Goal: Information Seeking & Learning: Compare options

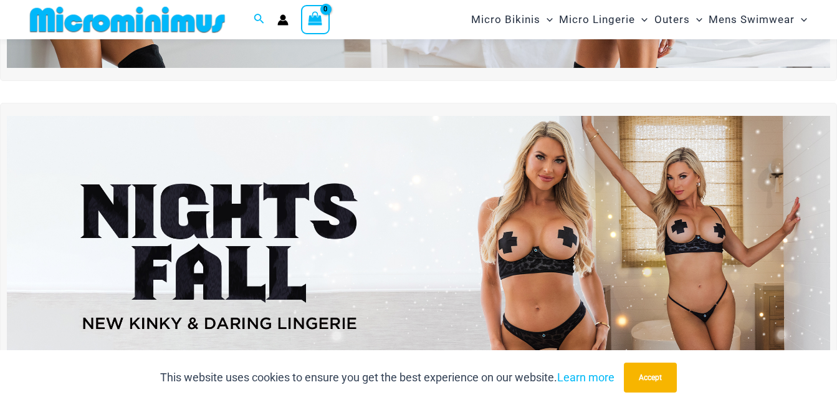
scroll to position [302, 0]
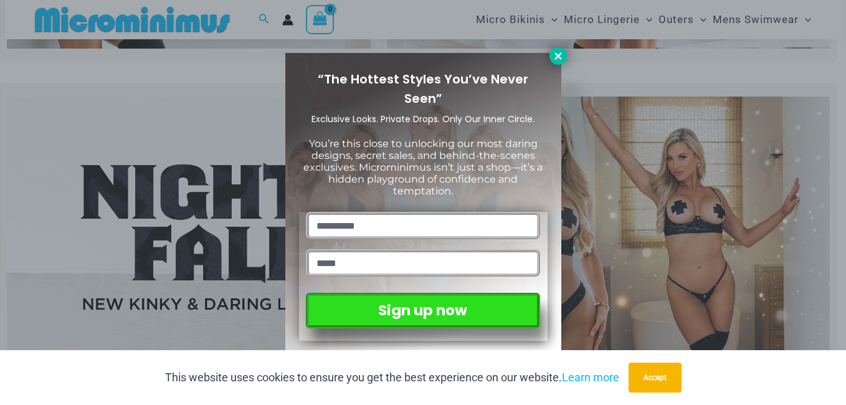
click at [551, 52] on button at bounding box center [558, 55] width 17 height 17
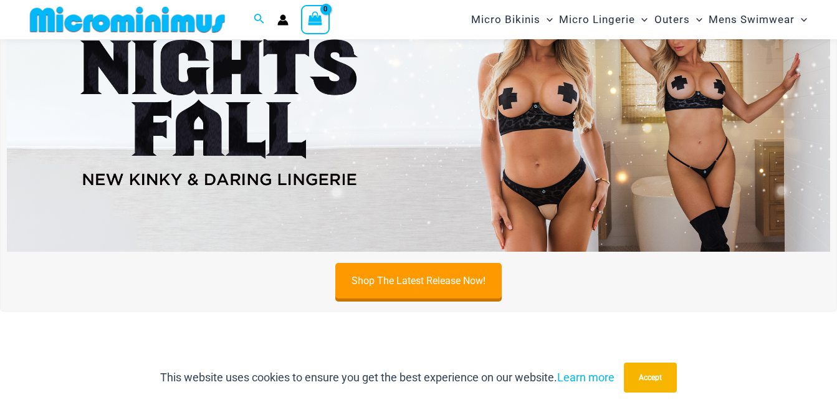
scroll to position [489, 0]
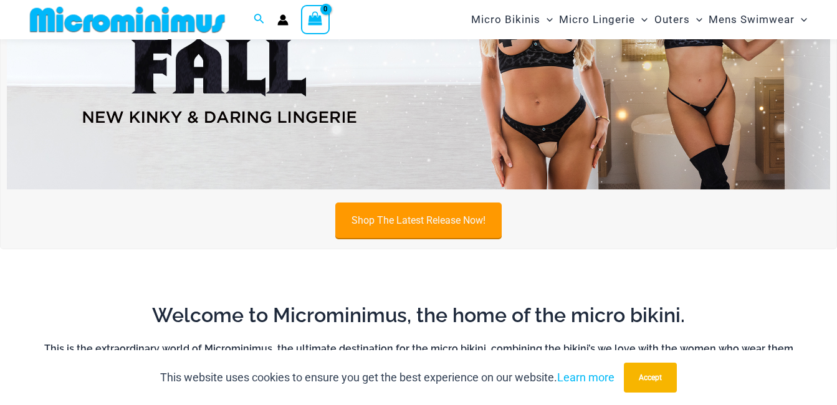
click at [470, 211] on link "Shop The Latest Release Now!" at bounding box center [418, 221] width 166 height 36
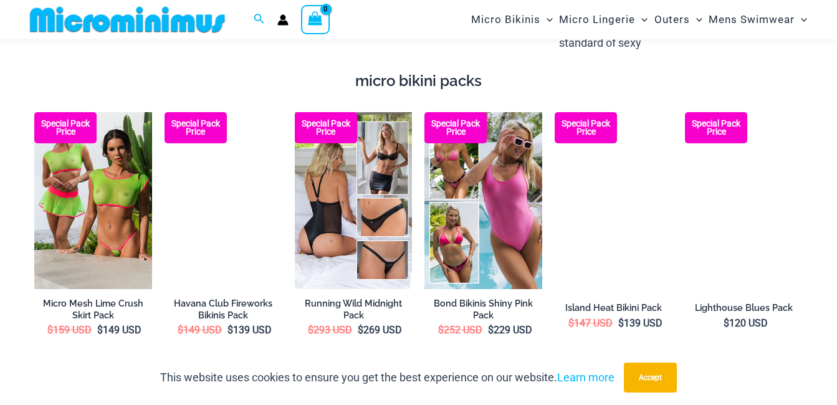
scroll to position [1985, 0]
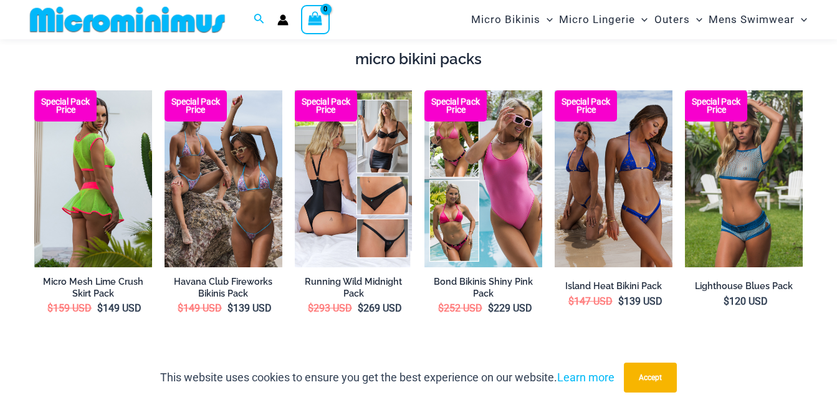
click at [122, 149] on img at bounding box center [93, 178] width 118 height 176
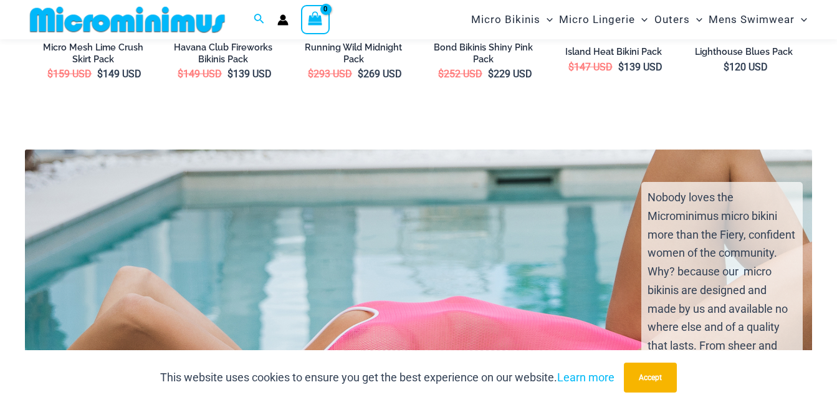
scroll to position [2109, 0]
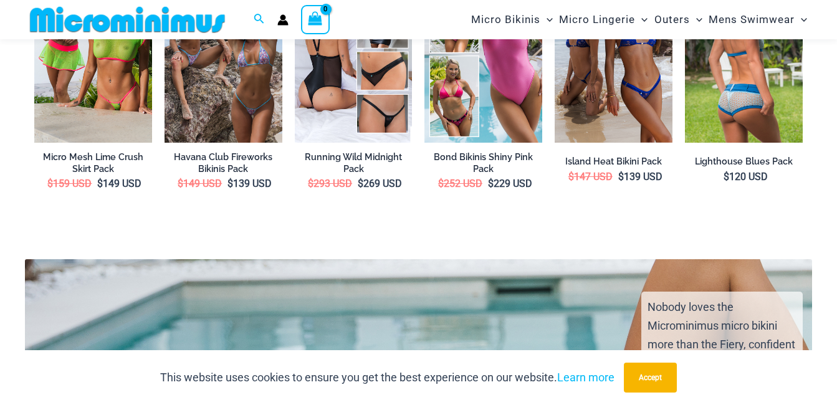
click at [776, 98] on img at bounding box center [744, 54] width 118 height 176
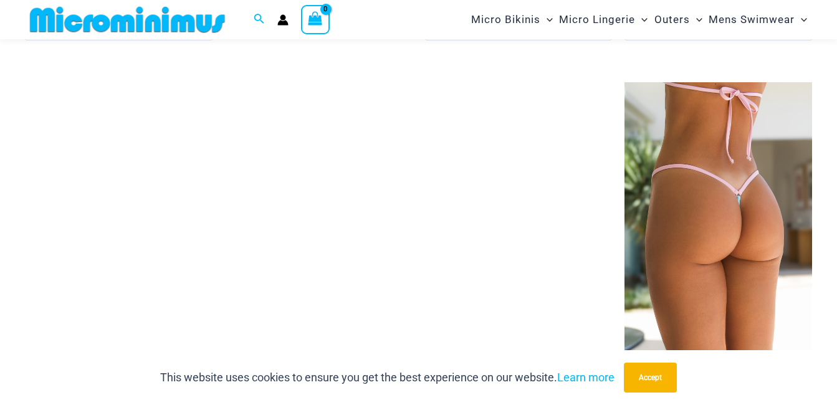
scroll to position [3231, 0]
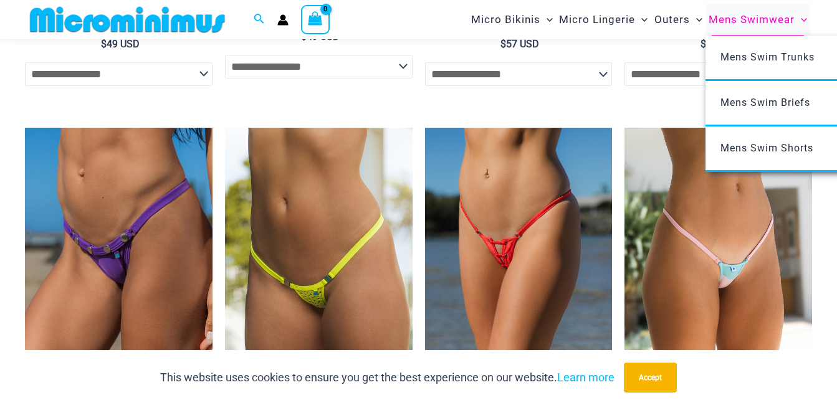
click at [750, 22] on span "Mens Swimwear" at bounding box center [751, 20] width 86 height 32
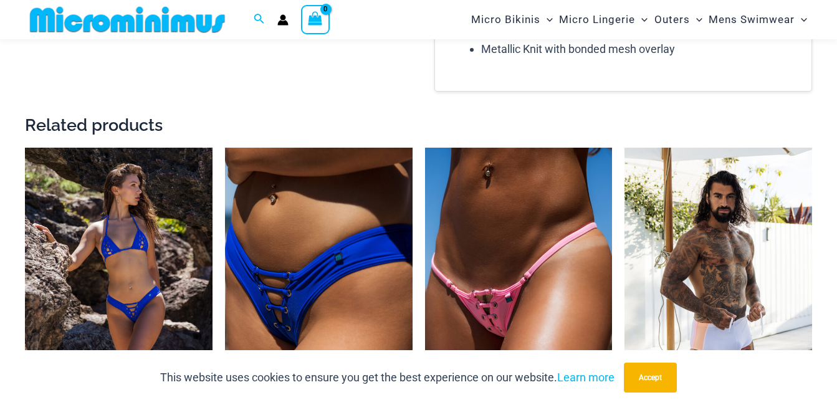
scroll to position [1920, 0]
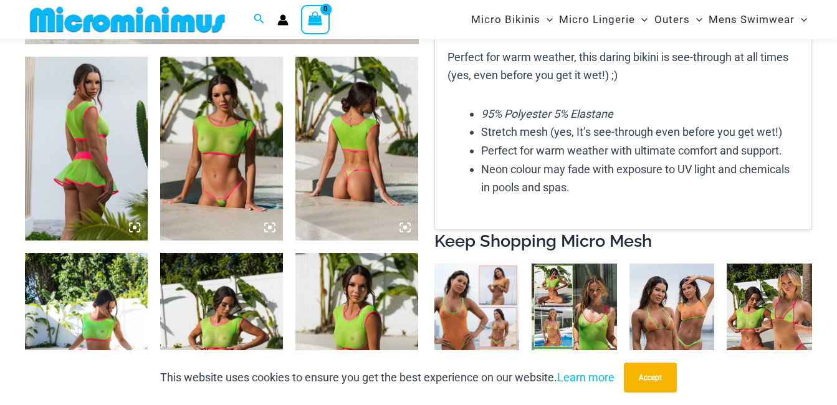
scroll to position [737, 0]
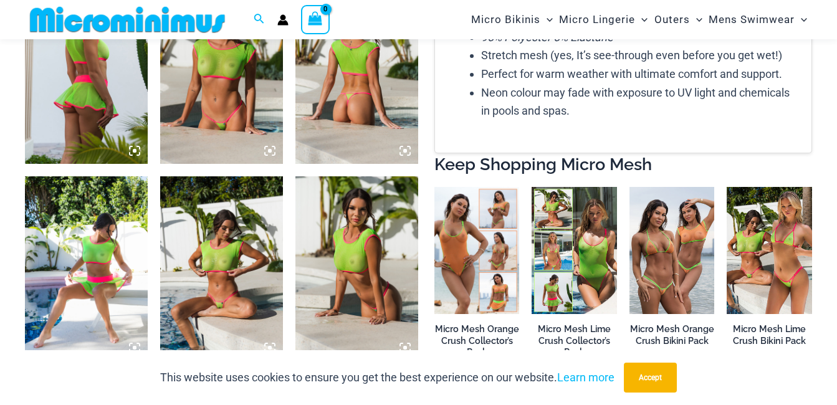
click at [272, 149] on icon at bounding box center [269, 150] width 11 height 11
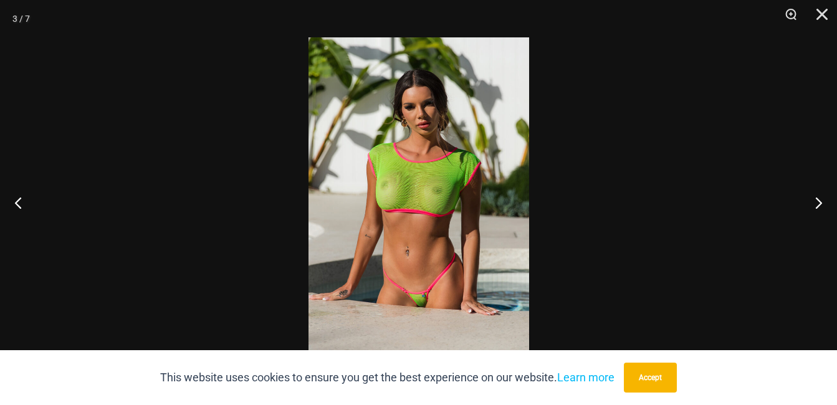
click at [434, 241] on img at bounding box center [418, 202] width 221 height 330
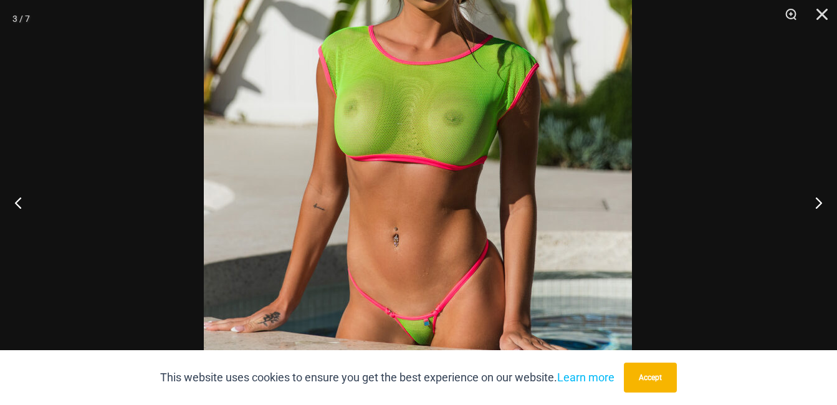
click at [446, 236] on img at bounding box center [418, 142] width 428 height 642
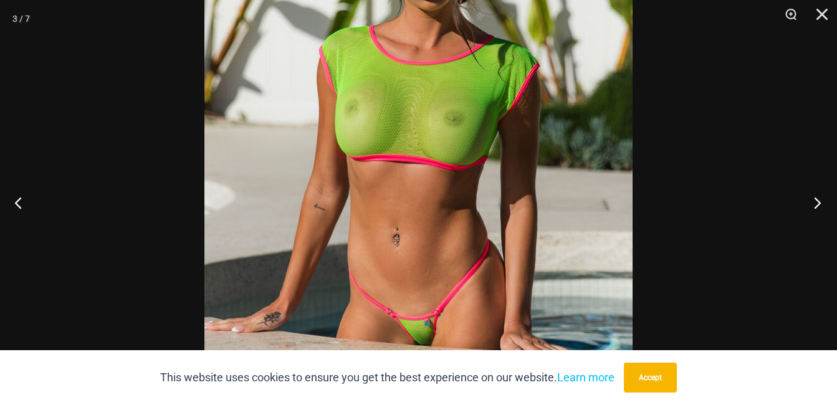
click at [811, 199] on button "Next" at bounding box center [813, 202] width 47 height 62
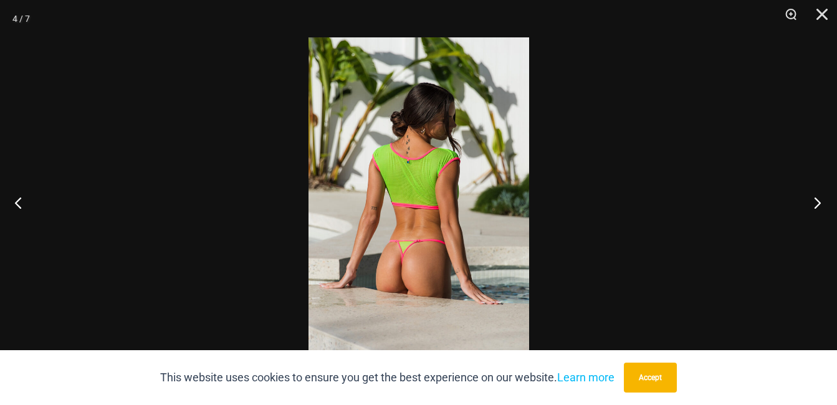
click at [810, 203] on button "Next" at bounding box center [813, 202] width 47 height 62
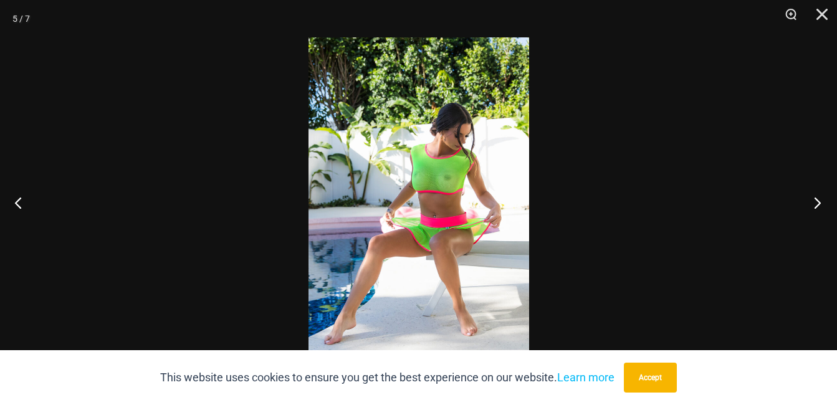
click at [820, 207] on button "Next" at bounding box center [813, 202] width 47 height 62
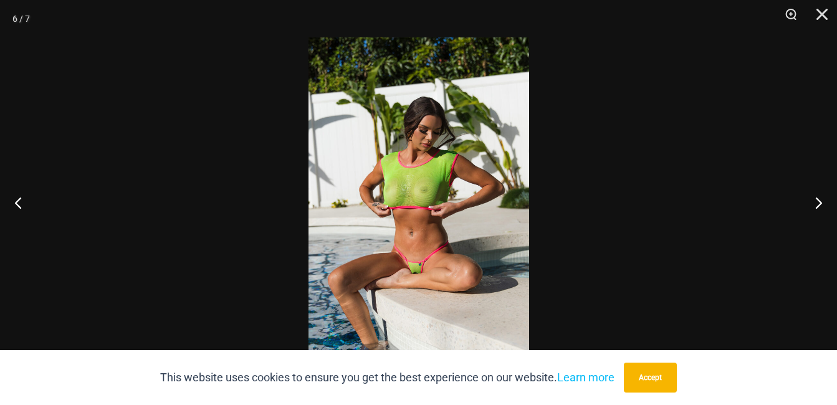
click at [477, 209] on img at bounding box center [418, 202] width 221 height 330
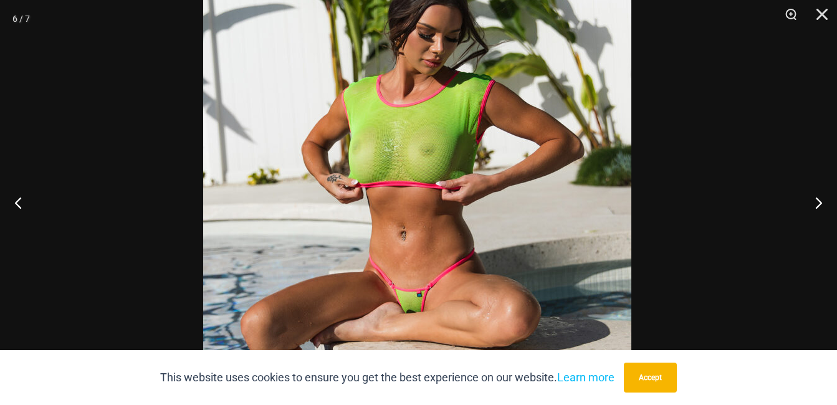
click at [540, 198] on img at bounding box center [417, 175] width 428 height 642
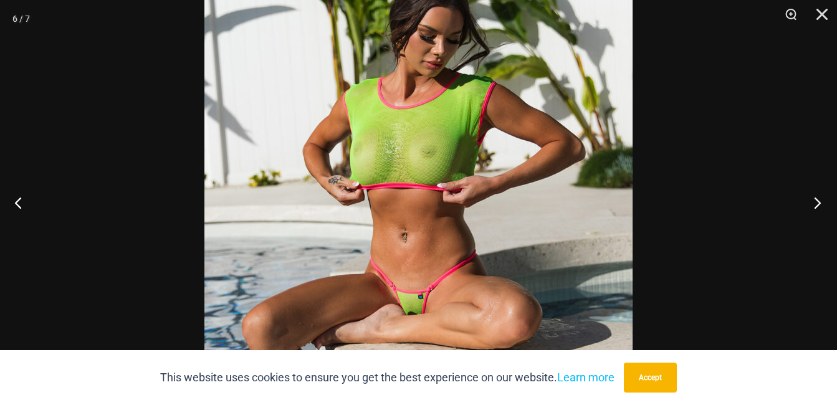
click at [811, 202] on button "Next" at bounding box center [813, 202] width 47 height 62
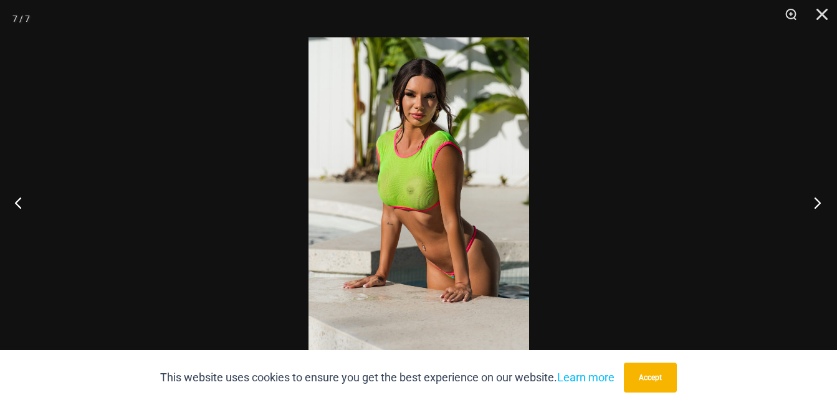
click at [813, 206] on button "Next" at bounding box center [813, 202] width 47 height 62
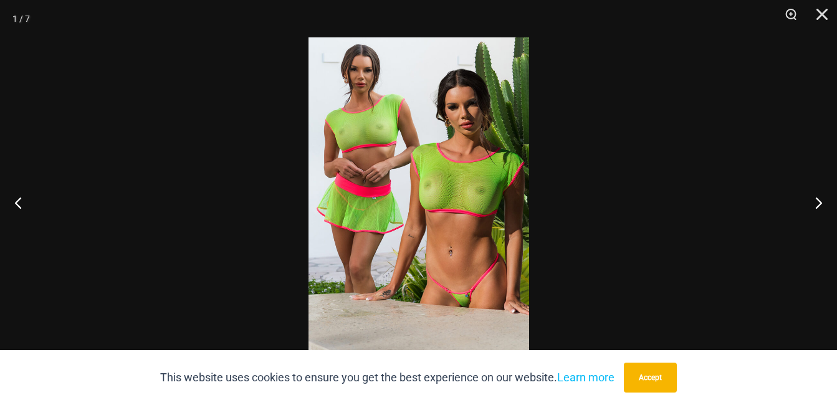
click at [484, 207] on img at bounding box center [418, 202] width 221 height 330
click at [489, 209] on img at bounding box center [418, 202] width 221 height 330
click at [499, 216] on img at bounding box center [418, 202] width 221 height 330
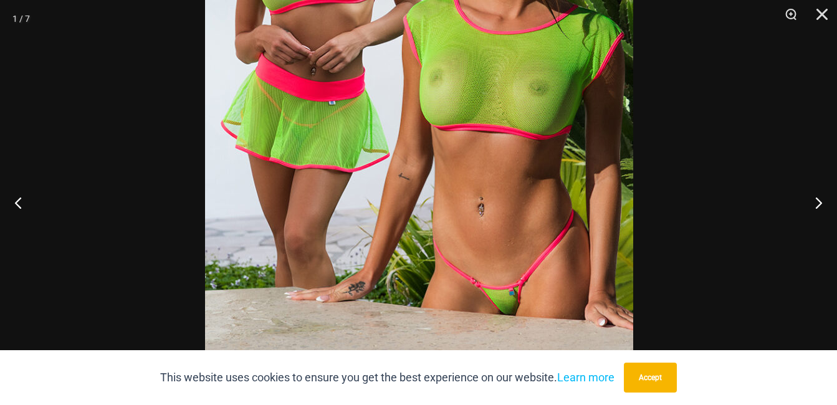
click at [589, 214] on img at bounding box center [419, 112] width 428 height 642
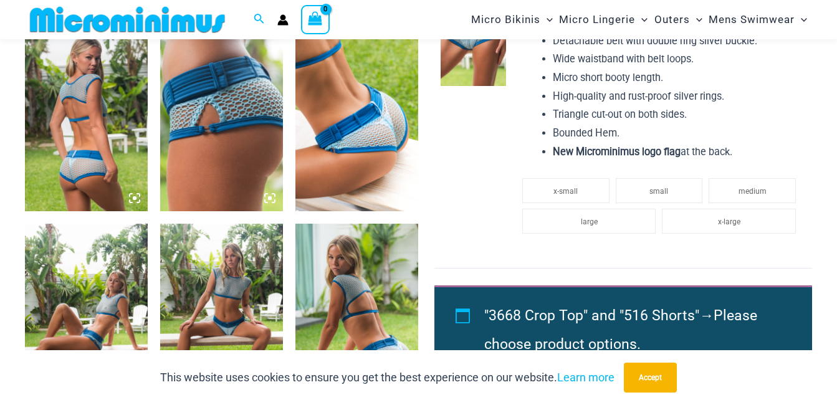
scroll to position [748, 0]
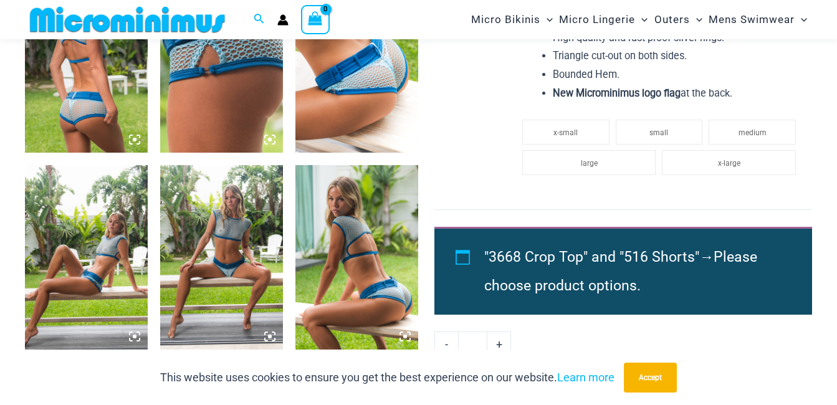
click at [266, 331] on icon at bounding box center [269, 336] width 11 height 11
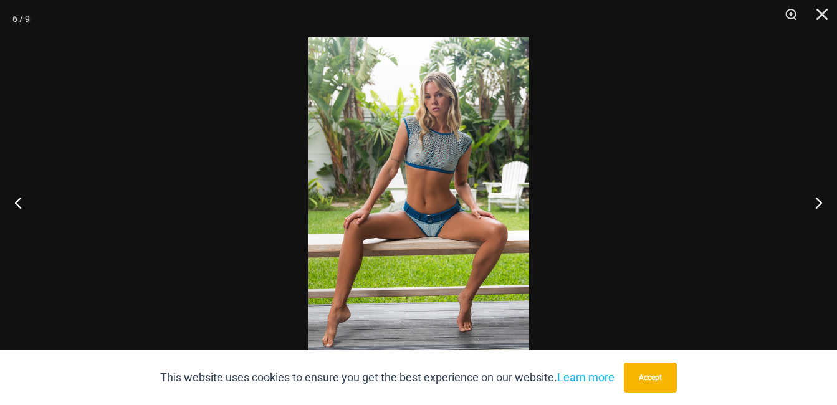
click at [455, 297] on img at bounding box center [418, 202] width 221 height 330
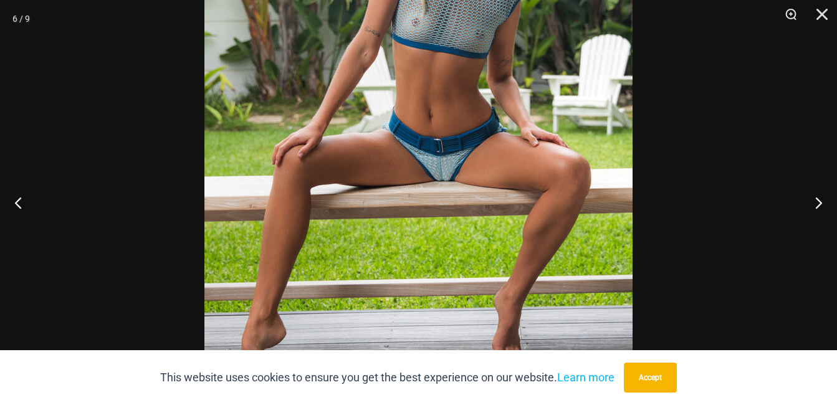
click at [659, 376] on button "Accept" at bounding box center [650, 378] width 53 height 30
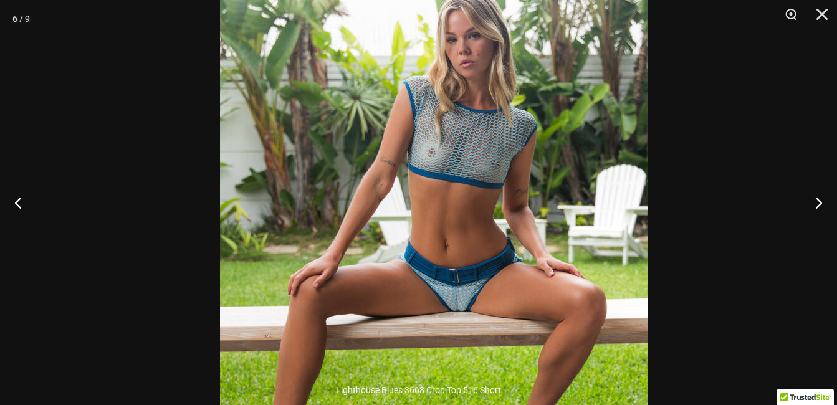
click at [606, 293] on img at bounding box center [434, 245] width 428 height 642
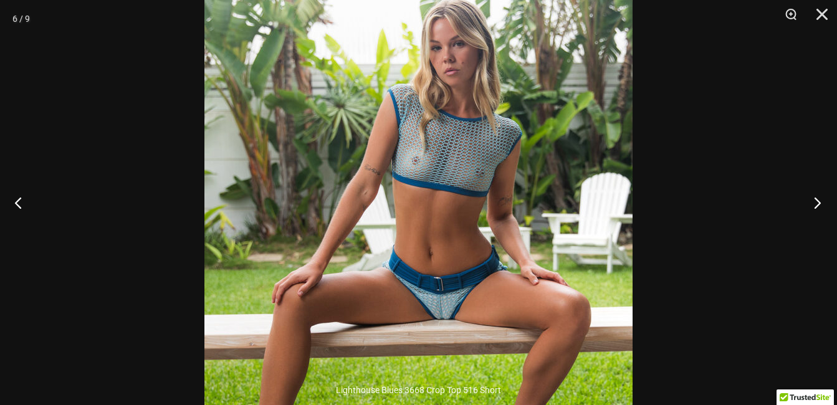
click at [815, 204] on button "Next" at bounding box center [813, 202] width 47 height 62
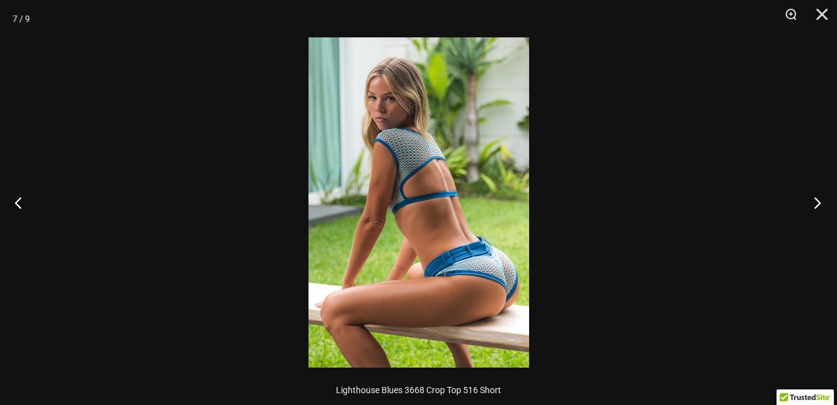
click at [816, 207] on button "Next" at bounding box center [813, 202] width 47 height 62
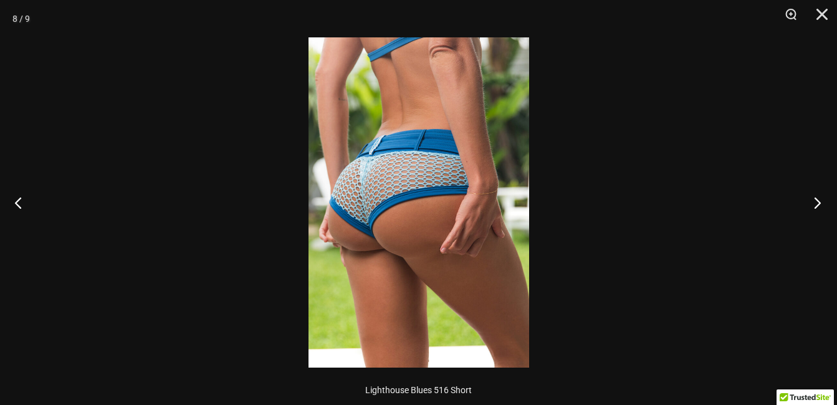
click at [817, 207] on button "Next" at bounding box center [813, 202] width 47 height 62
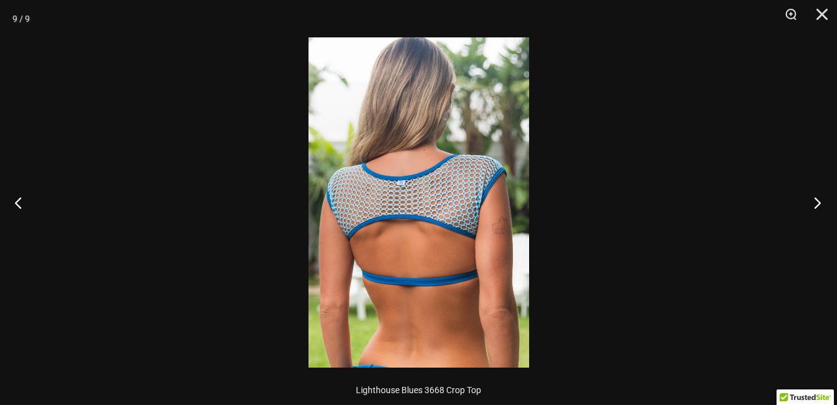
click at [818, 209] on button "Next" at bounding box center [813, 202] width 47 height 62
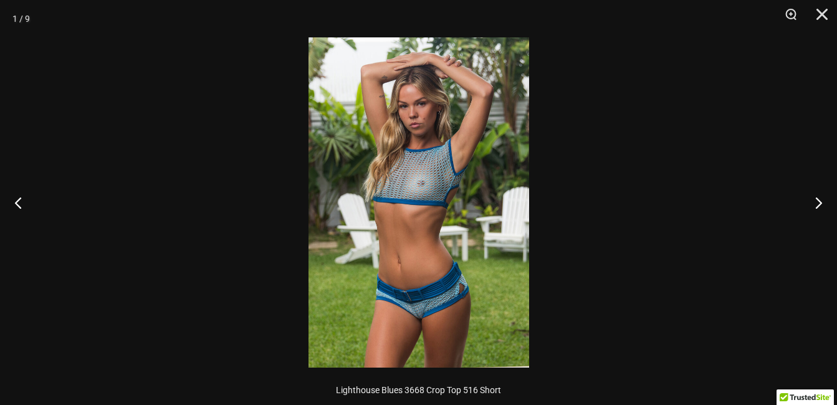
click at [468, 138] on img at bounding box center [418, 202] width 221 height 330
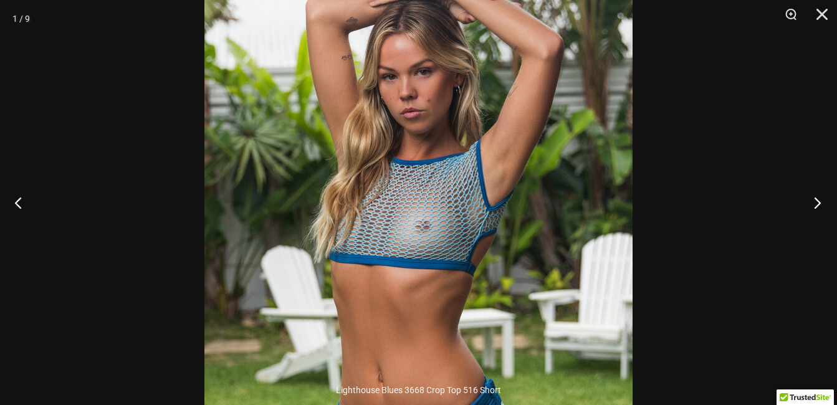
click at [811, 193] on button "Next" at bounding box center [813, 202] width 47 height 62
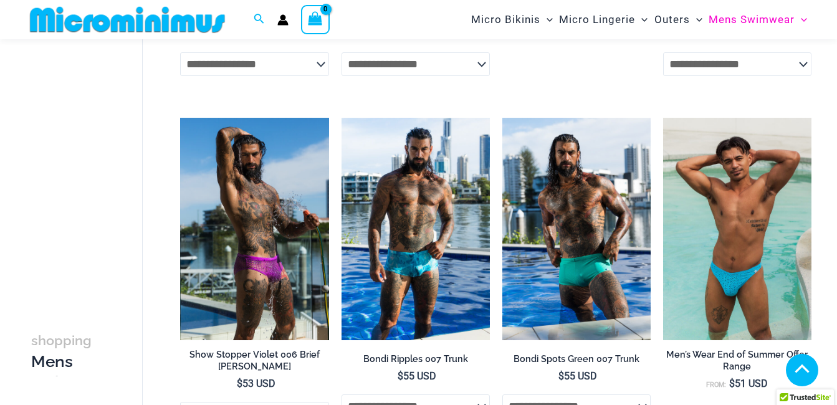
scroll to position [1175, 0]
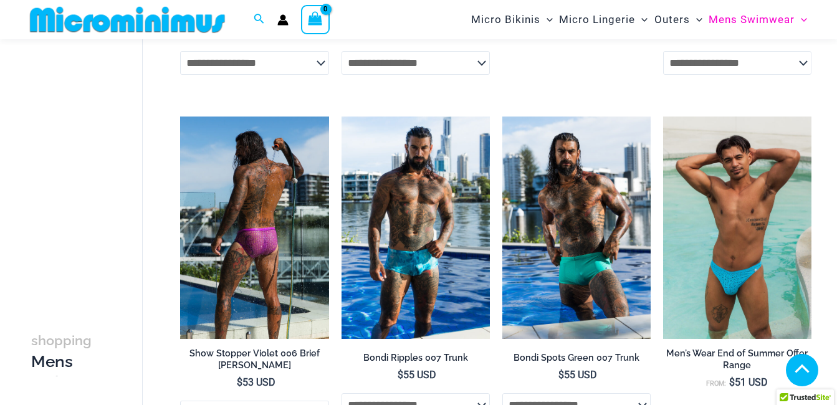
click at [305, 234] on img at bounding box center [254, 228] width 148 height 222
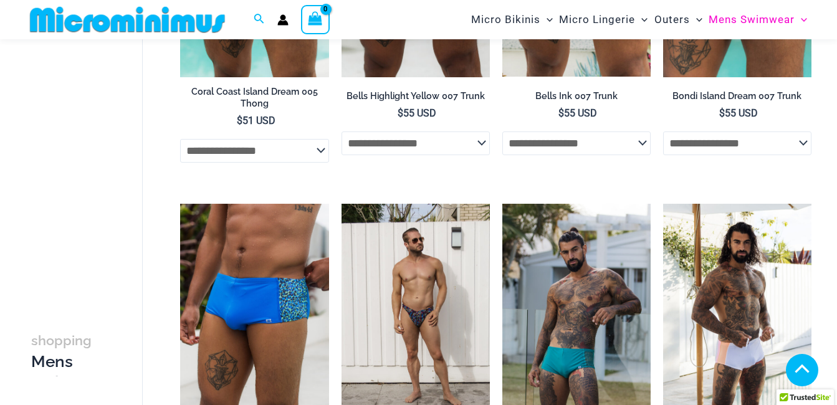
scroll to position [1860, 0]
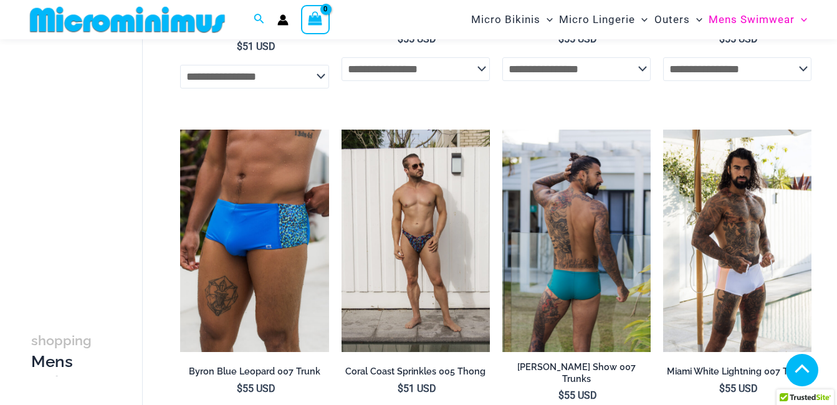
click at [560, 320] on img at bounding box center [576, 241] width 148 height 222
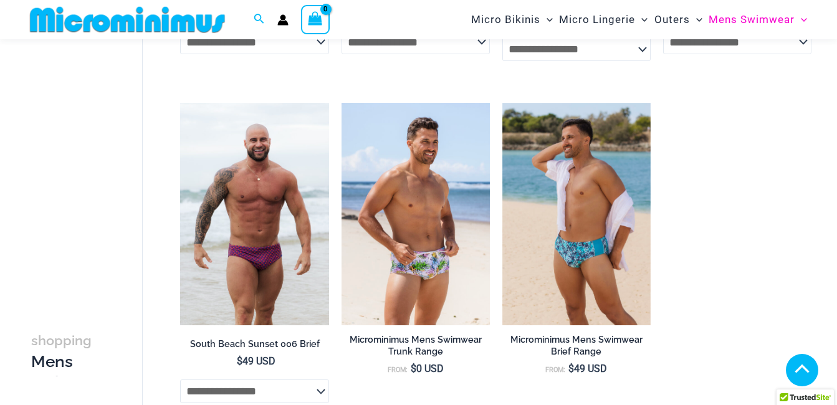
scroll to position [2109, 0]
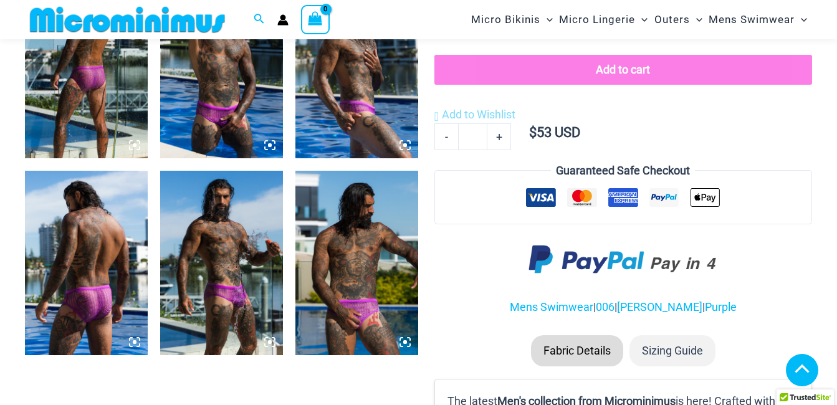
scroll to position [870, 0]
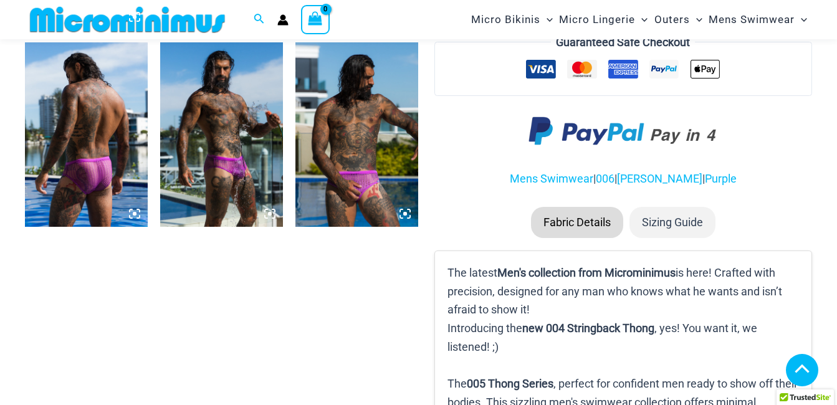
click at [275, 216] on icon at bounding box center [273, 217] width 2 height 2
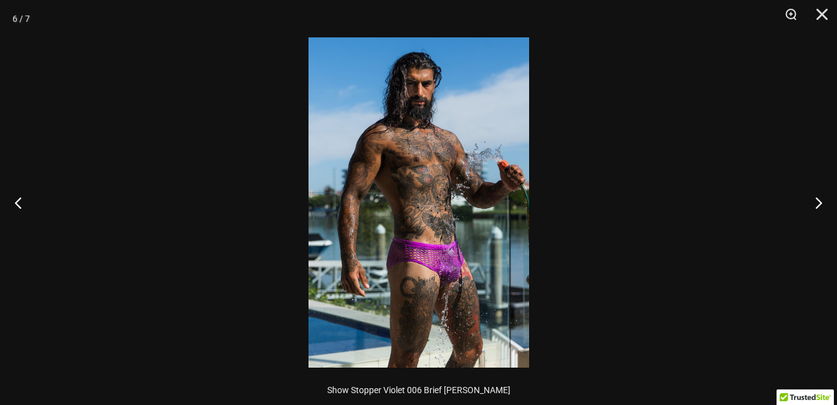
click at [430, 296] on img at bounding box center [418, 202] width 221 height 330
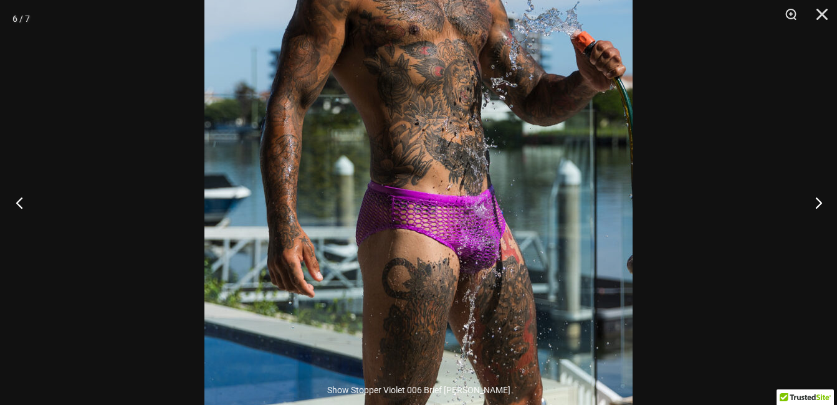
click at [19, 202] on button "Previous" at bounding box center [23, 202] width 47 height 62
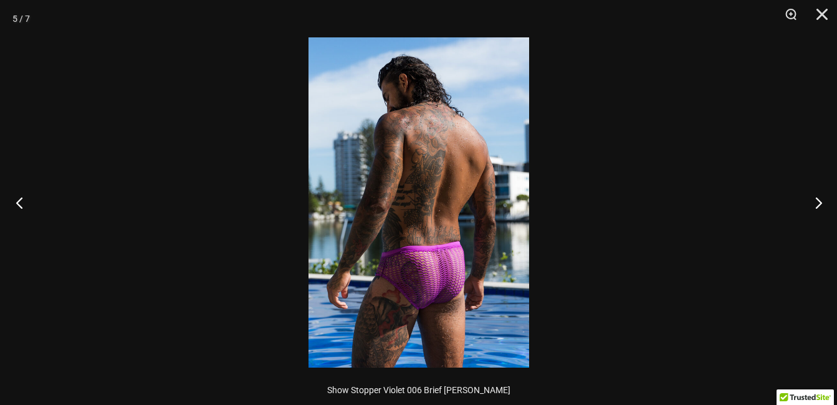
click at [20, 201] on button "Previous" at bounding box center [23, 202] width 47 height 62
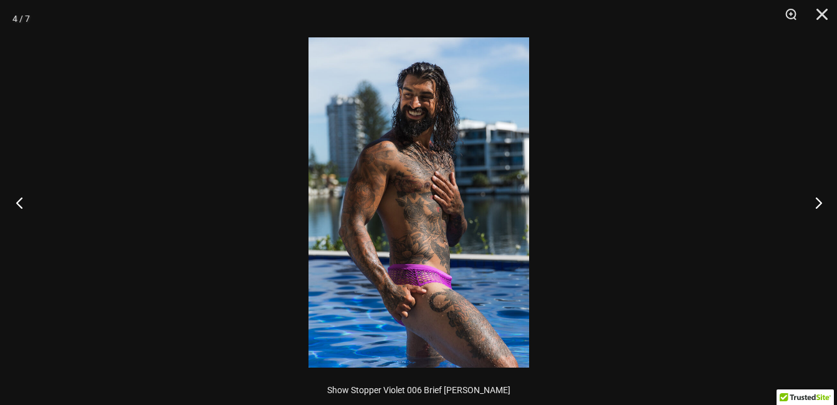
click at [21, 201] on button "Previous" at bounding box center [23, 202] width 47 height 62
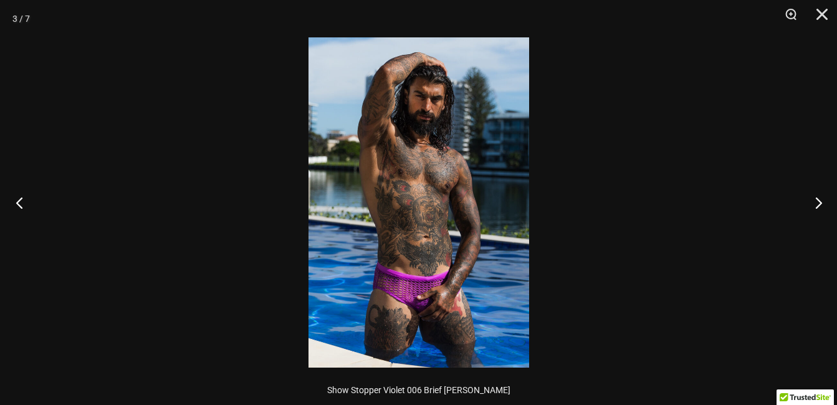
click at [26, 204] on button "Previous" at bounding box center [23, 202] width 47 height 62
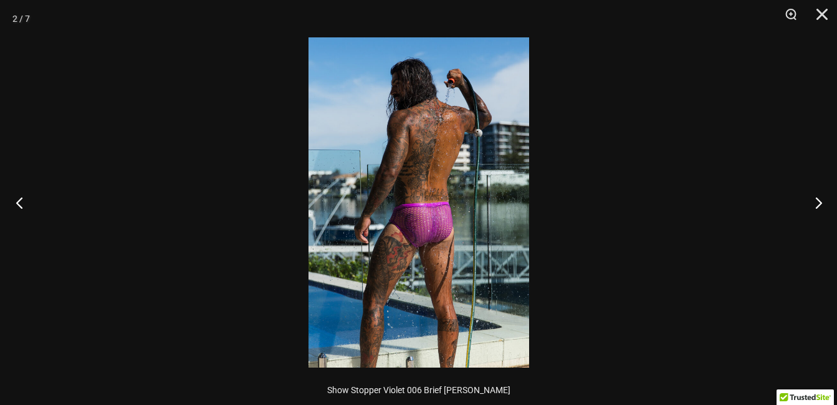
click at [31, 207] on button "Previous" at bounding box center [23, 202] width 47 height 62
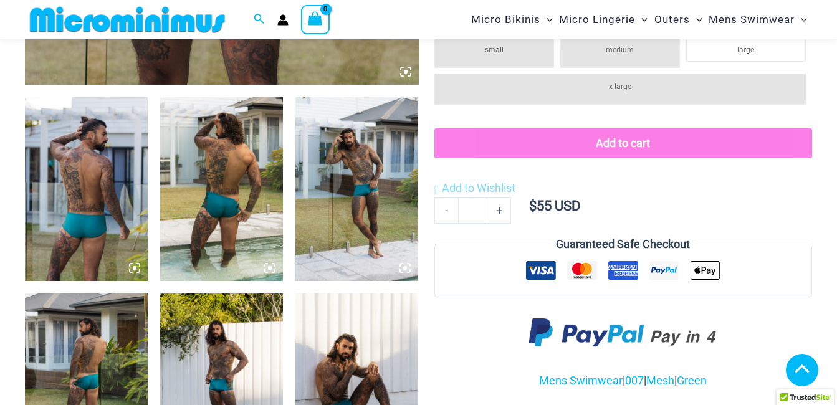
scroll to position [685, 0]
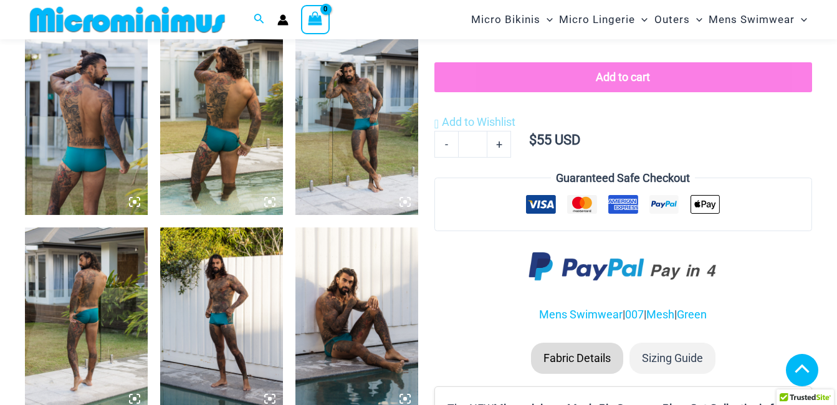
click at [243, 286] on img at bounding box center [221, 319] width 123 height 184
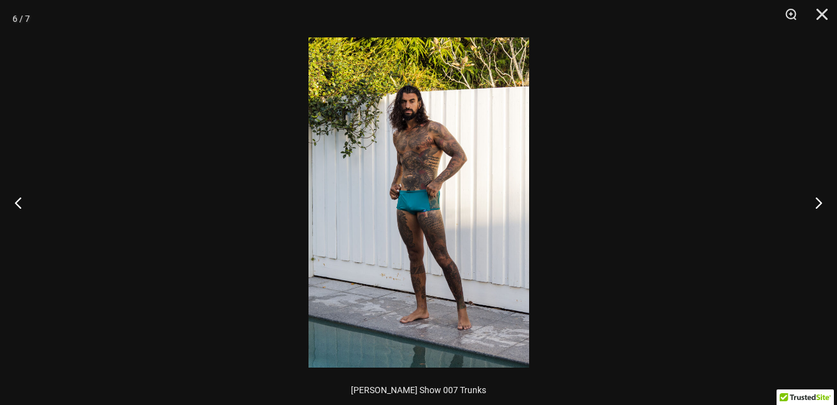
click at [393, 309] on img at bounding box center [418, 202] width 221 height 330
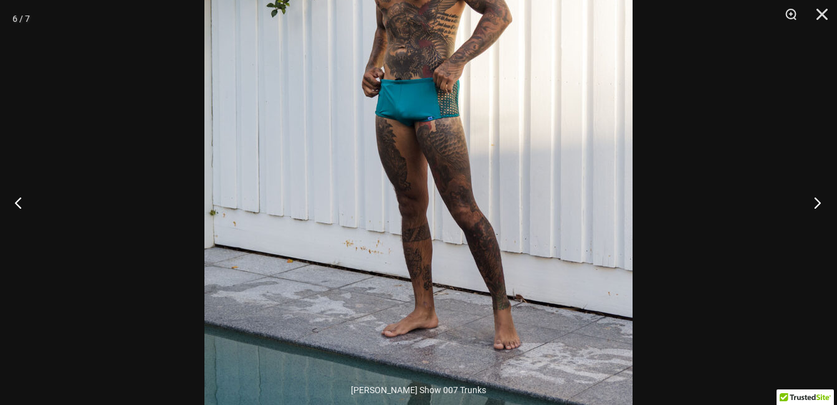
click at [820, 204] on button "Next" at bounding box center [813, 202] width 47 height 62
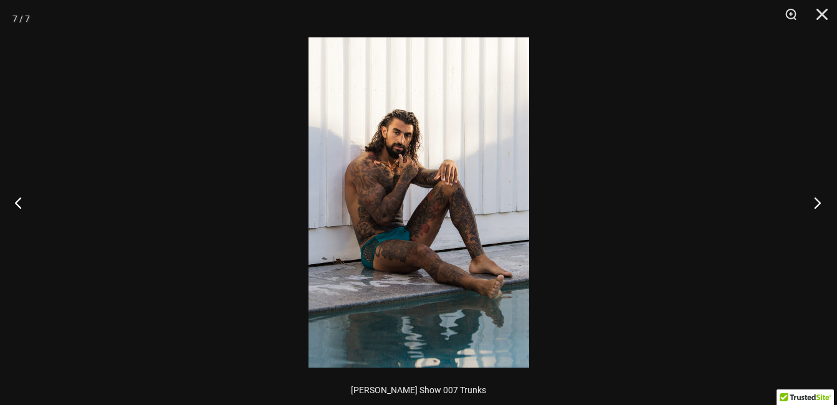
click at [821, 205] on button "Next" at bounding box center [813, 202] width 47 height 62
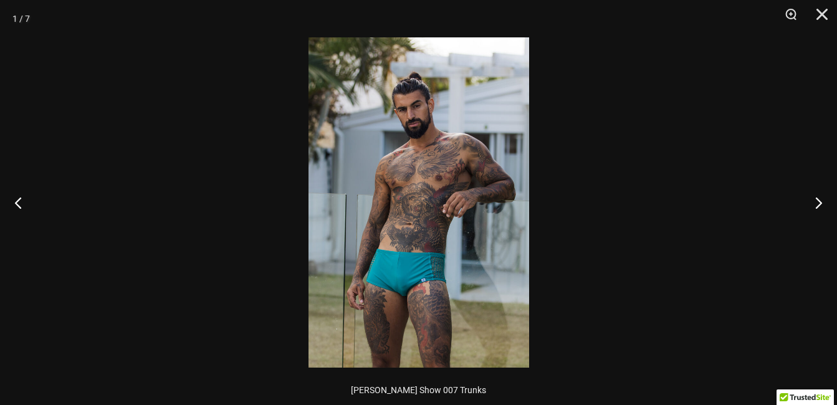
click at [481, 275] on img at bounding box center [418, 202] width 221 height 330
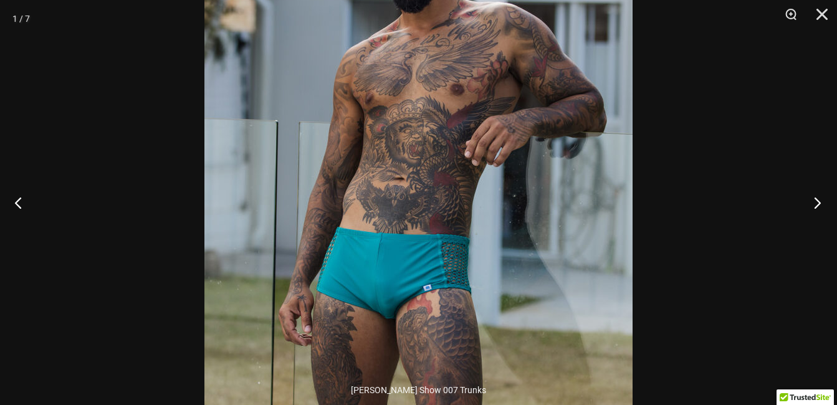
click at [822, 207] on button "Next" at bounding box center [813, 202] width 47 height 62
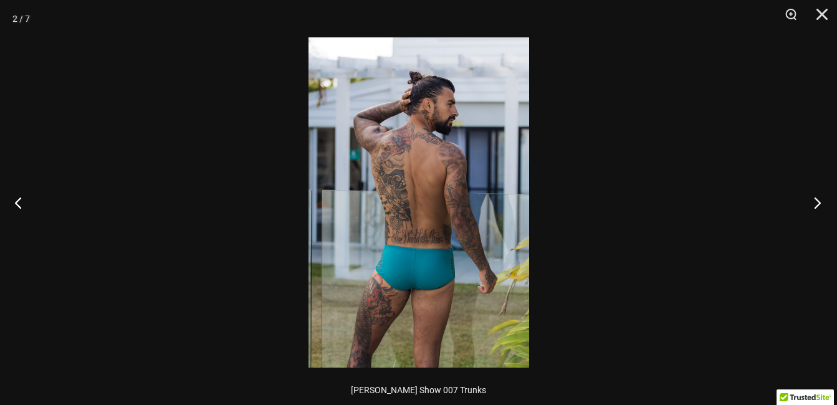
click at [824, 211] on button "Next" at bounding box center [813, 202] width 47 height 62
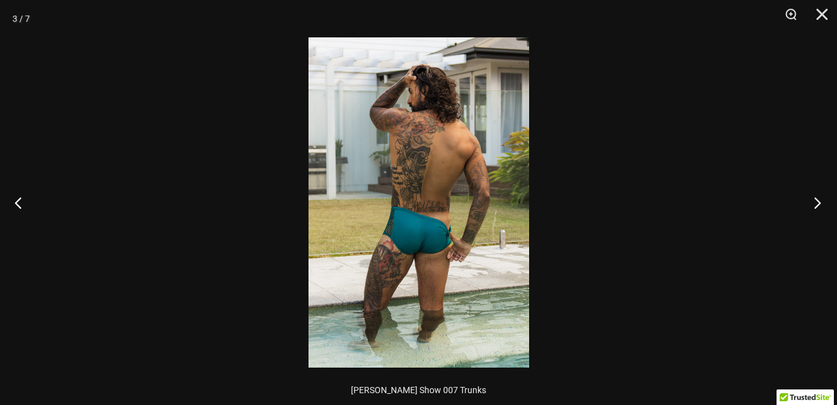
click at [829, 216] on button "Next" at bounding box center [813, 202] width 47 height 62
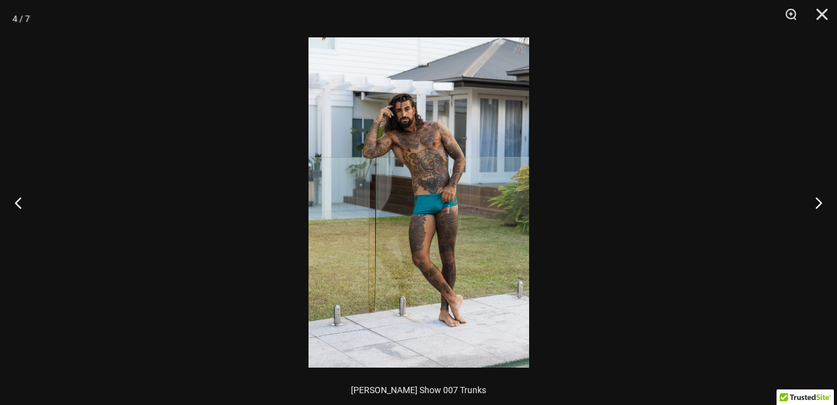
click at [499, 201] on img at bounding box center [418, 202] width 221 height 330
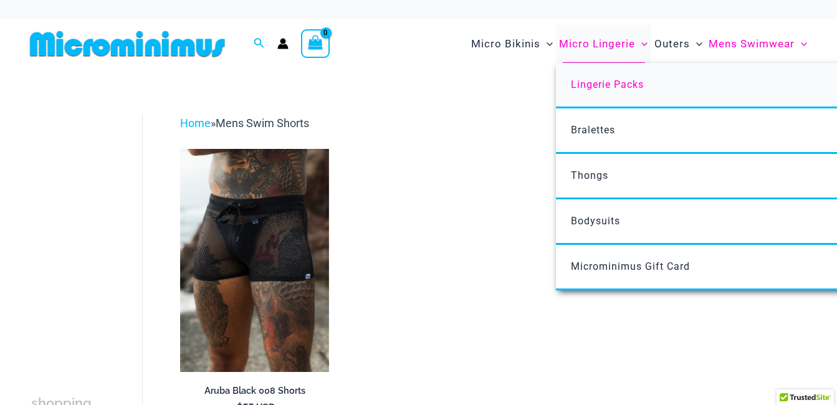
click at [631, 85] on span "Lingerie Packs" at bounding box center [607, 85] width 73 height 12
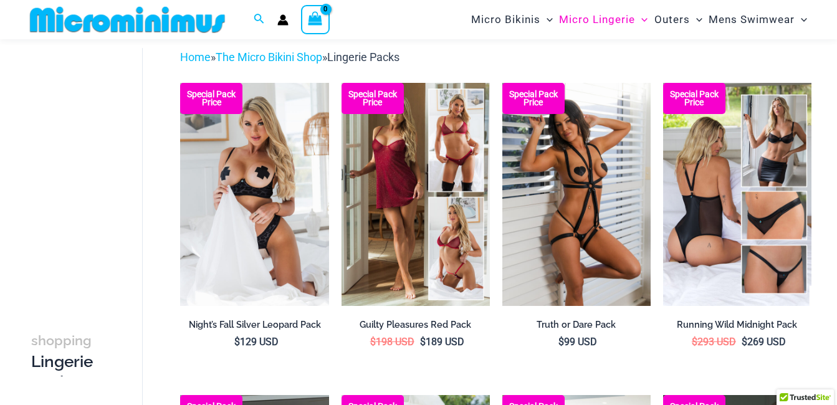
scroll to position [53, 0]
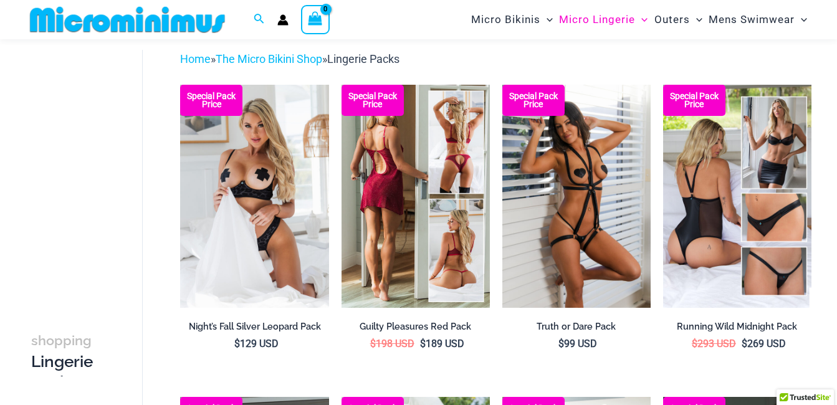
click at [426, 215] on img at bounding box center [415, 196] width 148 height 222
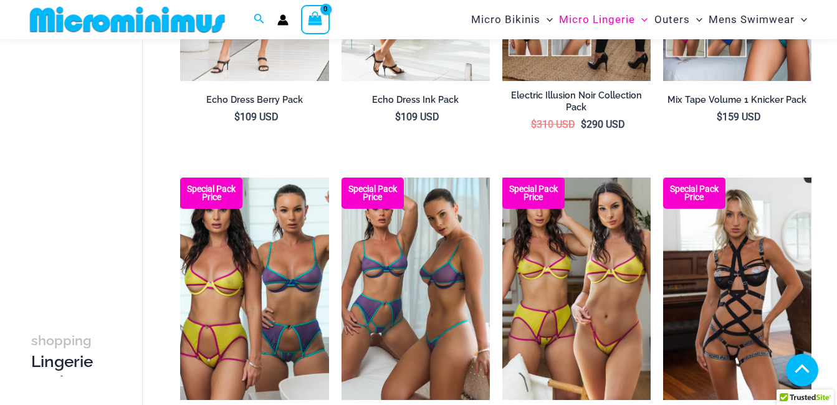
scroll to position [676, 0]
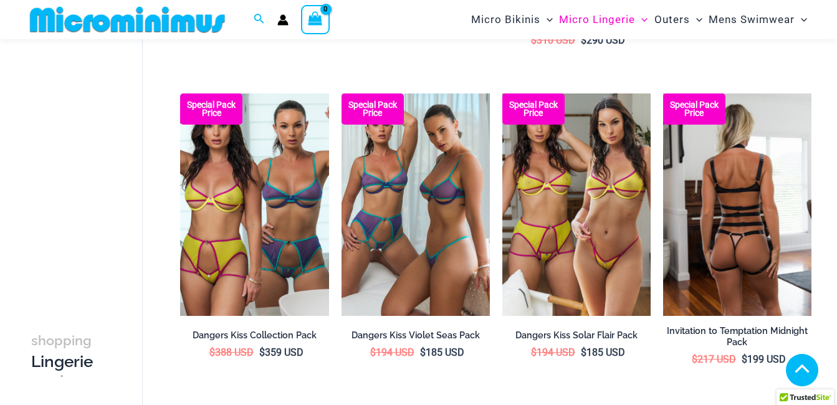
click at [685, 278] on img at bounding box center [737, 204] width 148 height 222
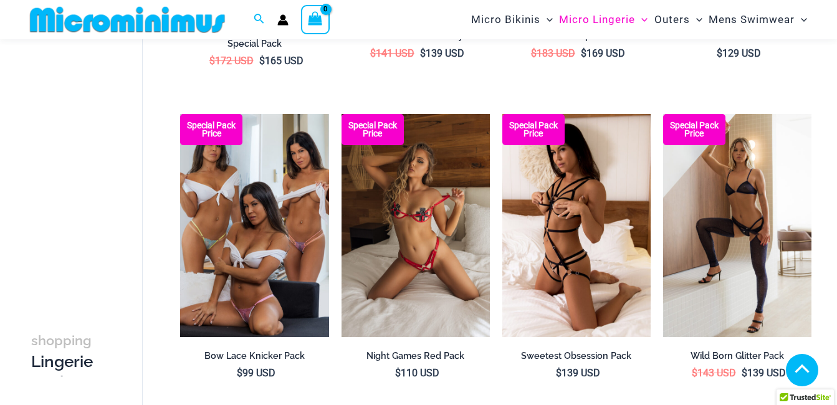
scroll to position [1299, 0]
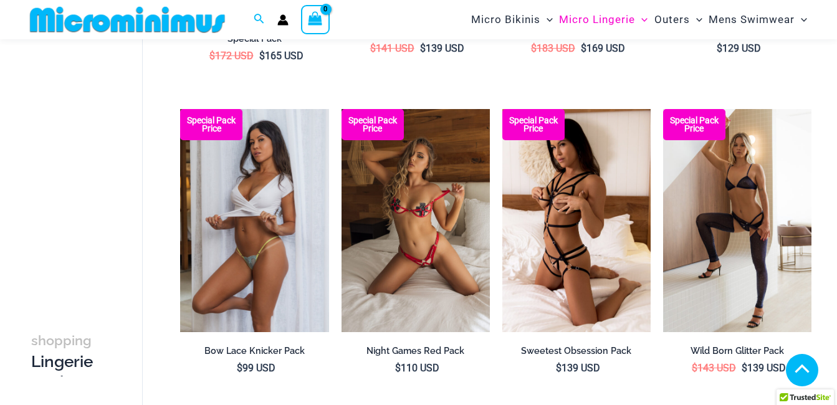
click at [284, 234] on img at bounding box center [254, 220] width 148 height 222
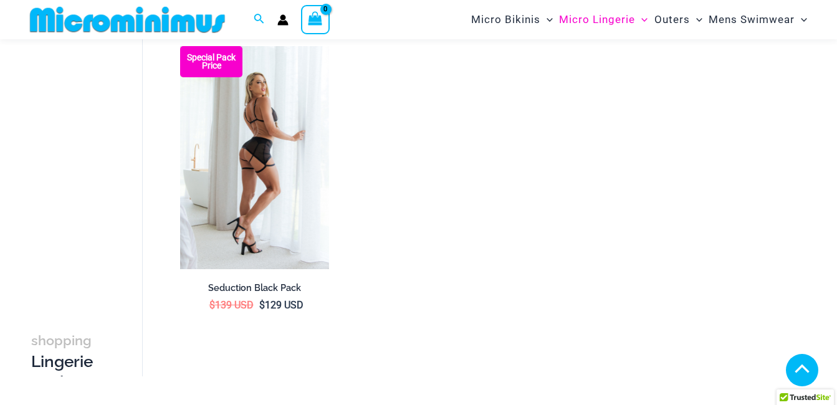
scroll to position [1673, 0]
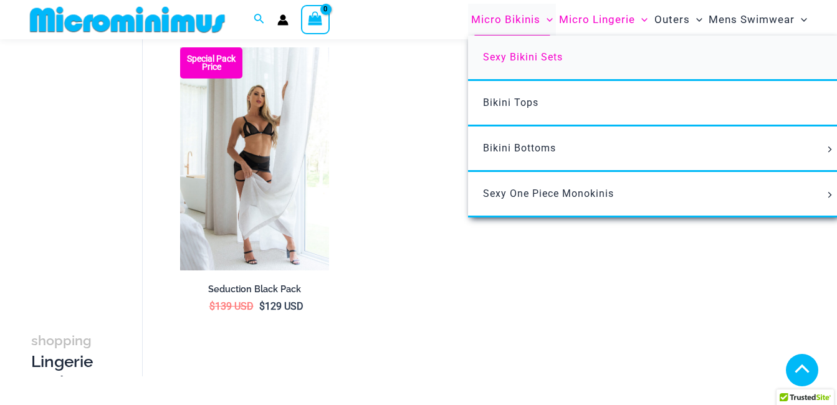
click at [527, 55] on span "Sexy Bikini Sets" at bounding box center [523, 57] width 80 height 12
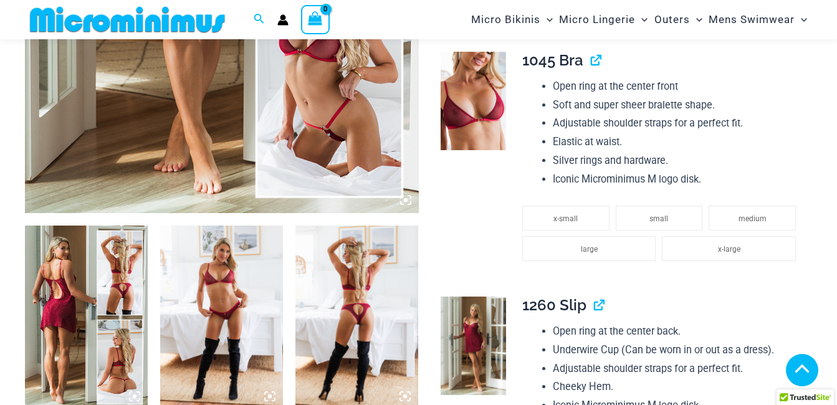
scroll to position [487, 0]
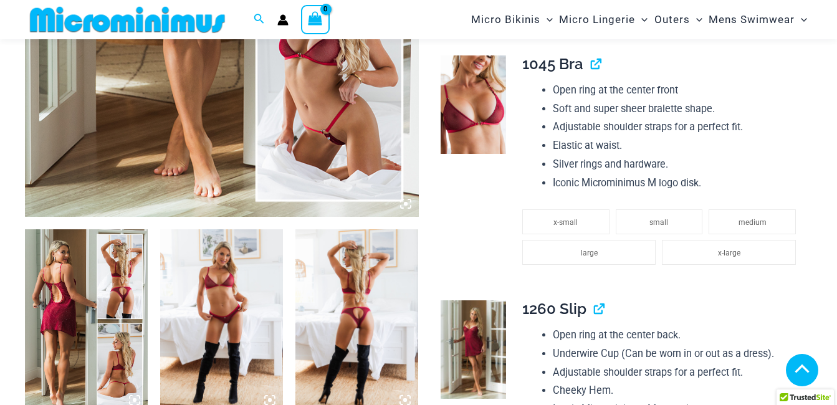
click at [408, 203] on icon at bounding box center [405, 203] width 11 height 11
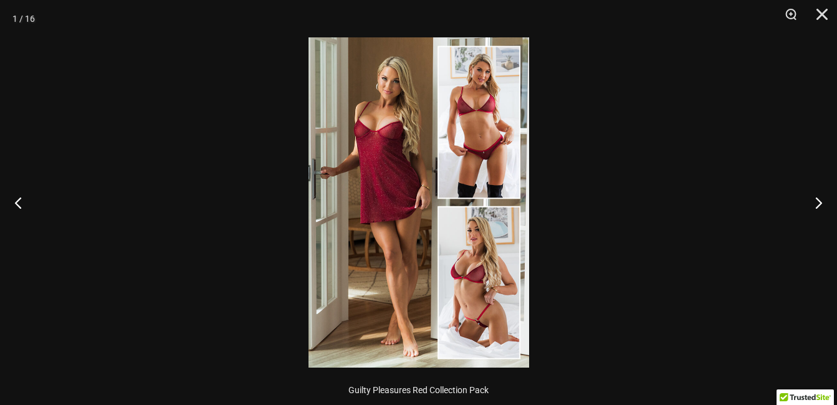
click at [409, 204] on img at bounding box center [418, 202] width 221 height 330
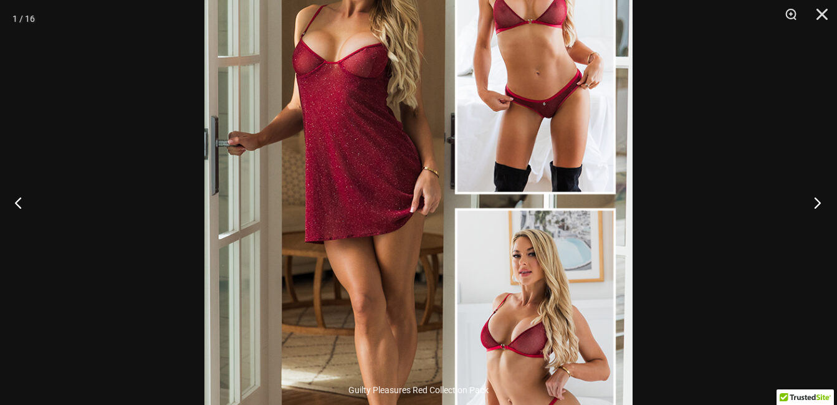
click at [811, 199] on button "Next" at bounding box center [813, 202] width 47 height 62
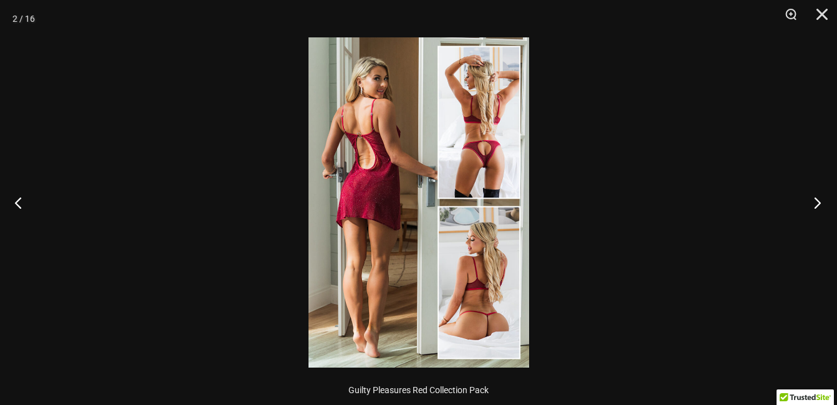
click at [824, 206] on button "Next" at bounding box center [813, 202] width 47 height 62
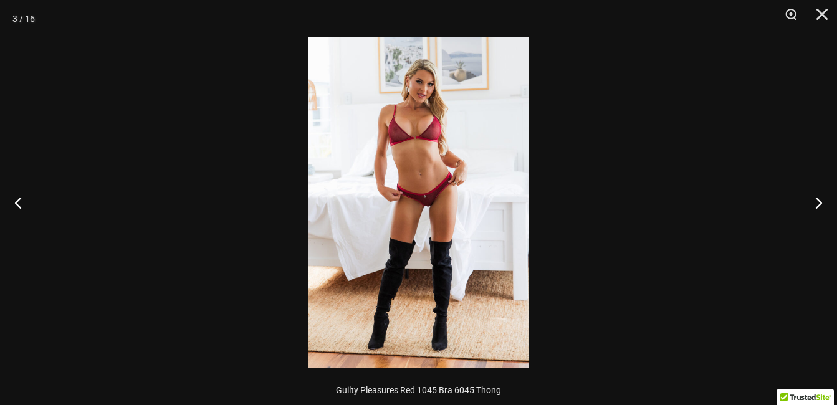
click at [436, 205] on img at bounding box center [418, 202] width 221 height 330
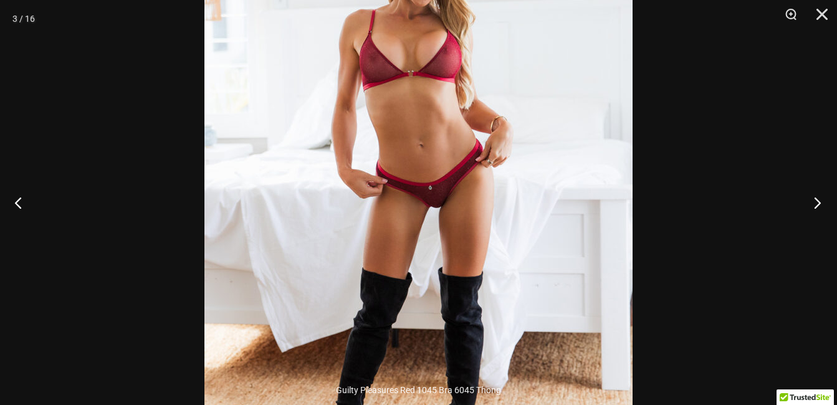
click at [821, 205] on button "Next" at bounding box center [813, 202] width 47 height 62
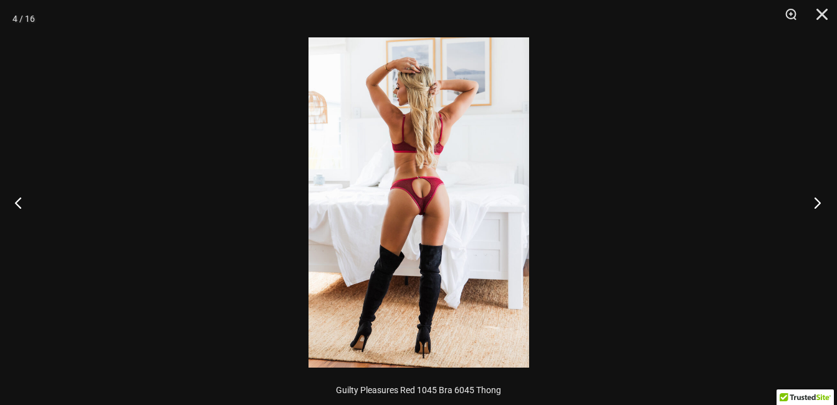
click at [822, 207] on button "Next" at bounding box center [813, 202] width 47 height 62
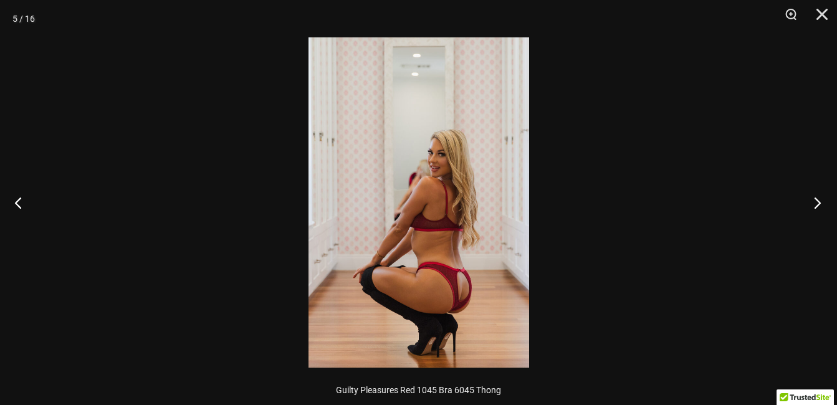
click at [824, 210] on button "Next" at bounding box center [813, 202] width 47 height 62
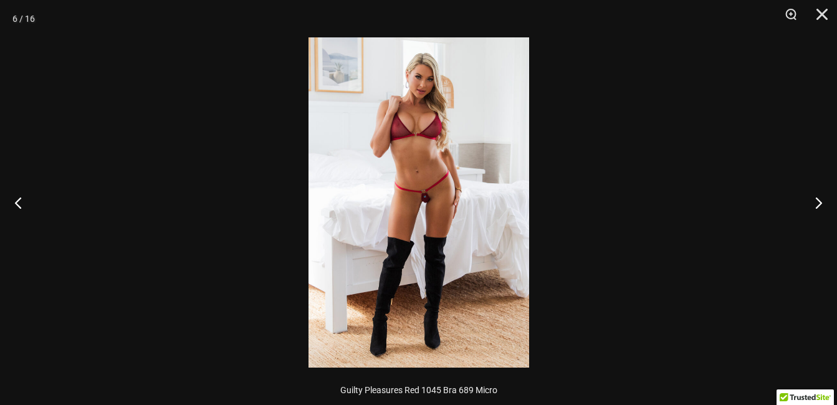
click at [459, 212] on img at bounding box center [418, 202] width 221 height 330
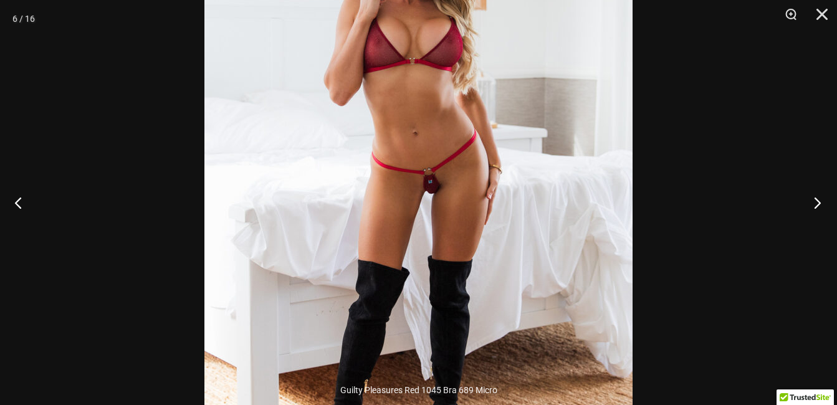
click at [818, 200] on button "Next" at bounding box center [813, 202] width 47 height 62
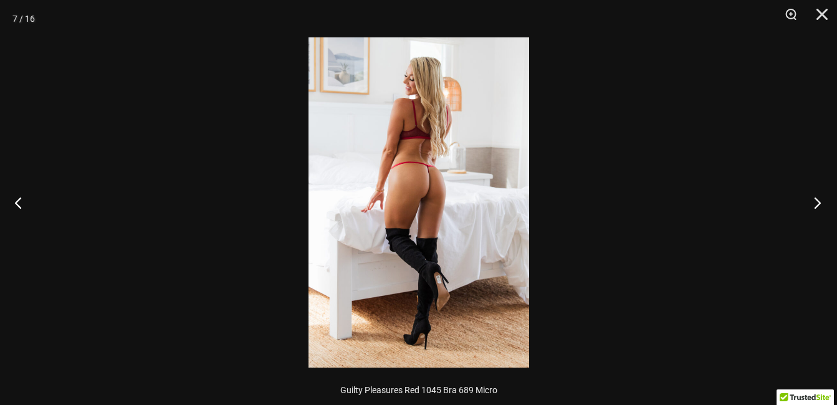
click at [814, 202] on button "Next" at bounding box center [813, 202] width 47 height 62
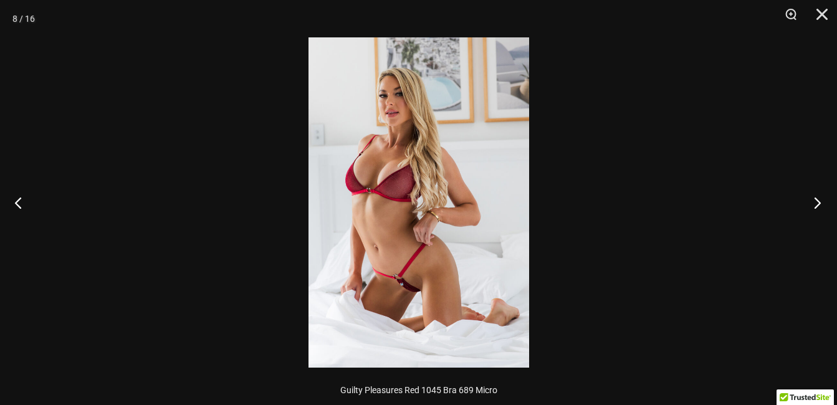
click at [813, 206] on button "Next" at bounding box center [813, 202] width 47 height 62
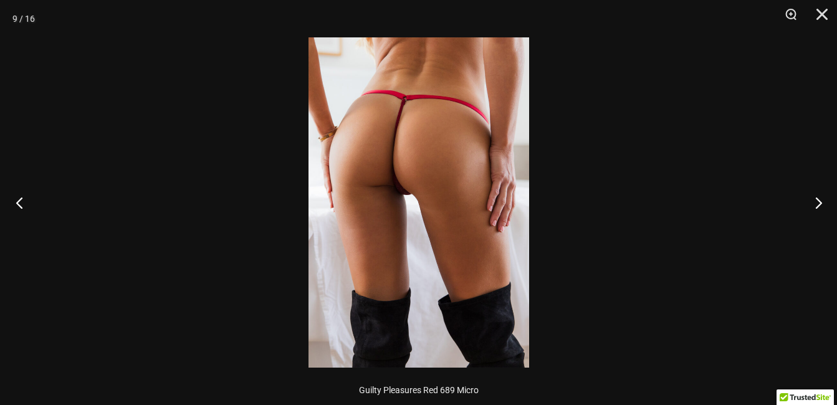
click at [24, 206] on button "Previous" at bounding box center [23, 202] width 47 height 62
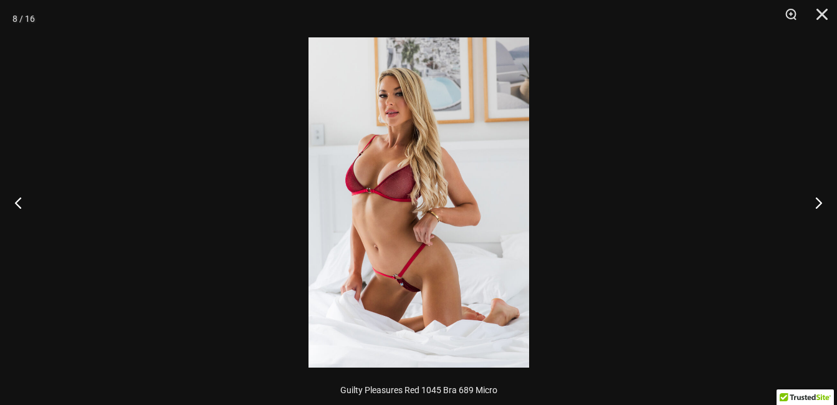
click at [368, 285] on img at bounding box center [418, 202] width 221 height 330
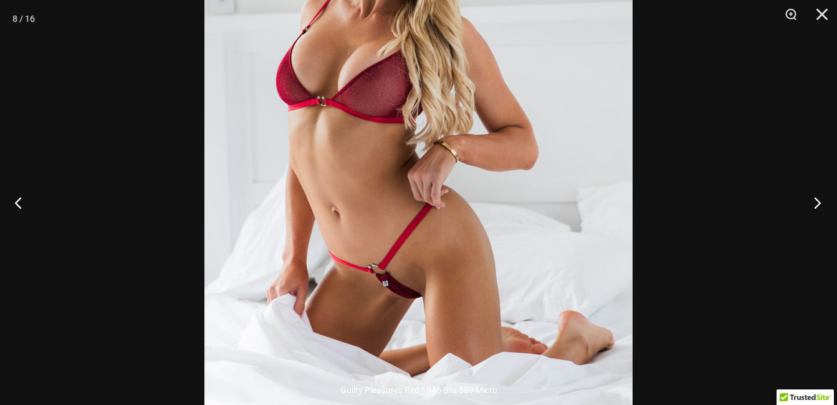
click at [812, 196] on button "Next" at bounding box center [813, 202] width 47 height 62
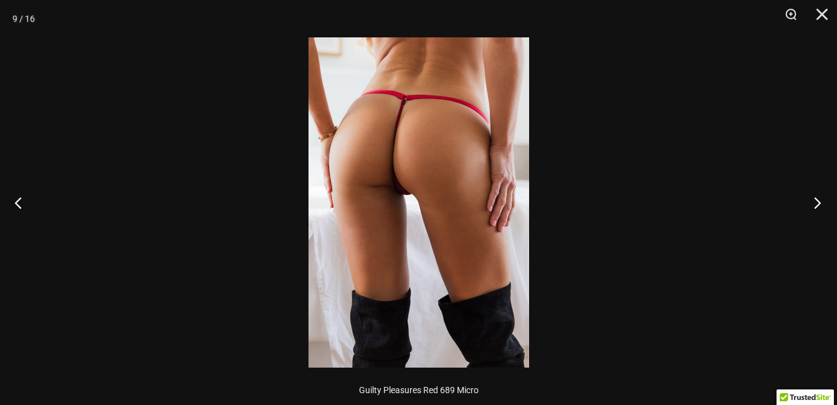
click at [814, 199] on button "Next" at bounding box center [813, 202] width 47 height 62
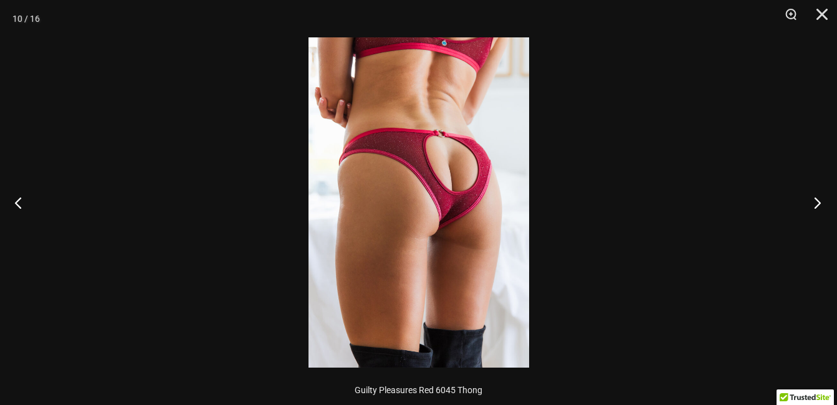
click at [820, 205] on button "Next" at bounding box center [813, 202] width 47 height 62
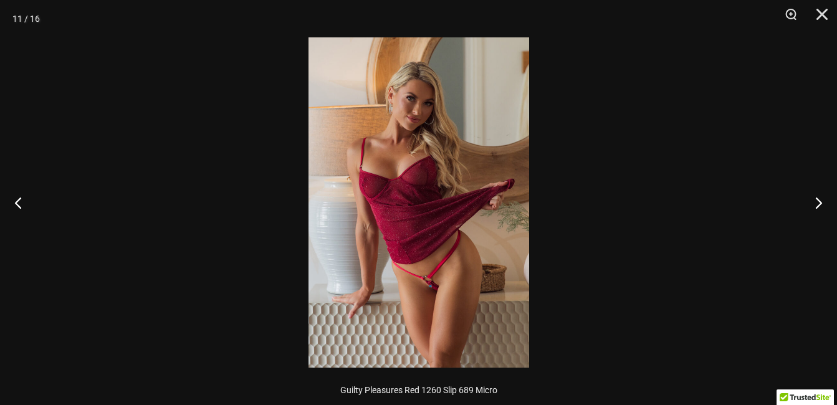
click at [459, 169] on img at bounding box center [418, 202] width 221 height 330
click at [465, 169] on img at bounding box center [418, 202] width 221 height 330
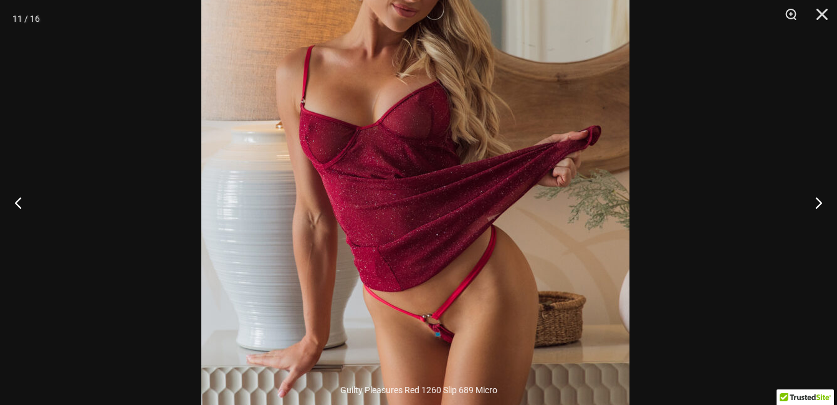
click at [539, 199] on img at bounding box center [415, 172] width 428 height 642
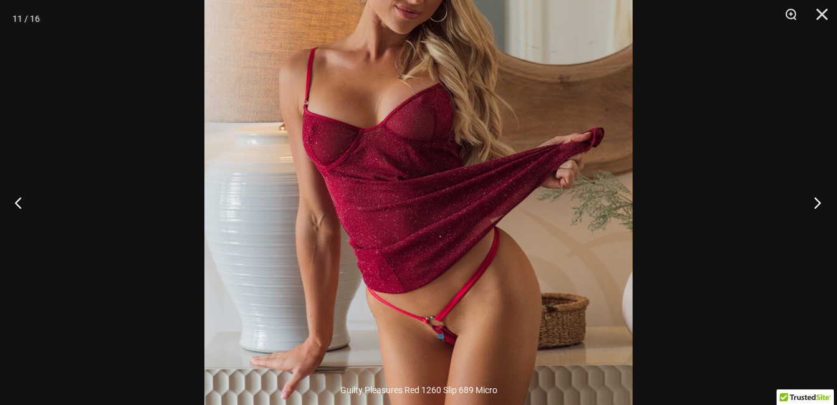
click at [825, 196] on button "Next" at bounding box center [813, 202] width 47 height 62
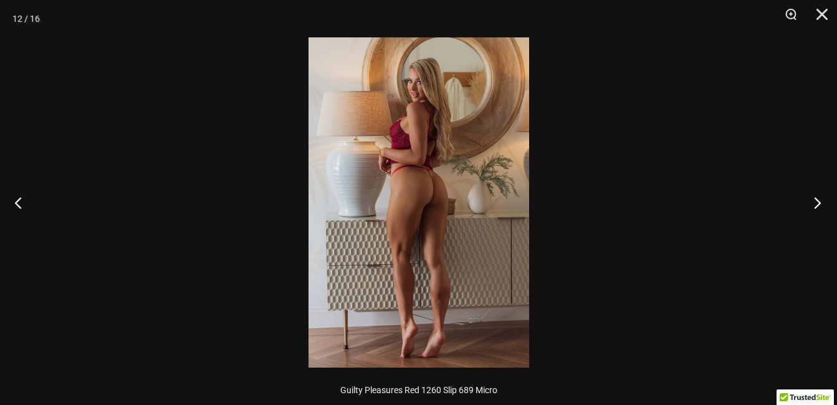
click at [830, 204] on button "Next" at bounding box center [813, 202] width 47 height 62
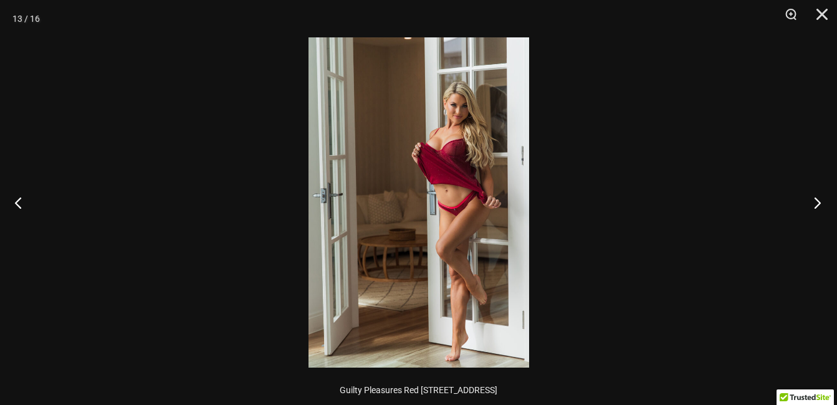
click at [832, 204] on button "Next" at bounding box center [813, 202] width 47 height 62
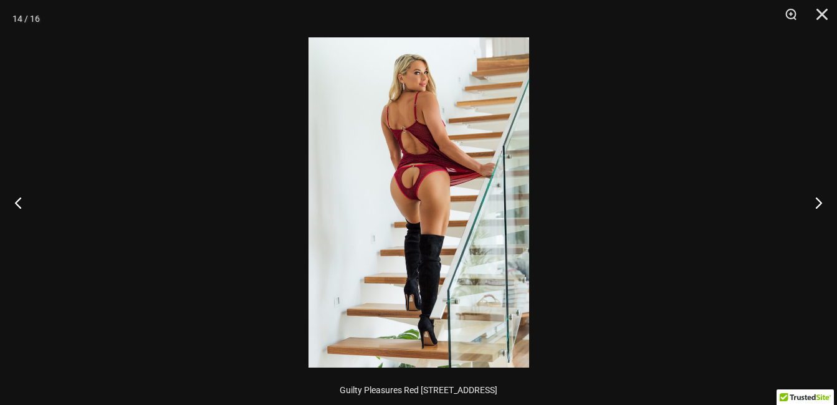
scroll to position [841, 0]
click at [816, 203] on button "Next" at bounding box center [813, 202] width 47 height 62
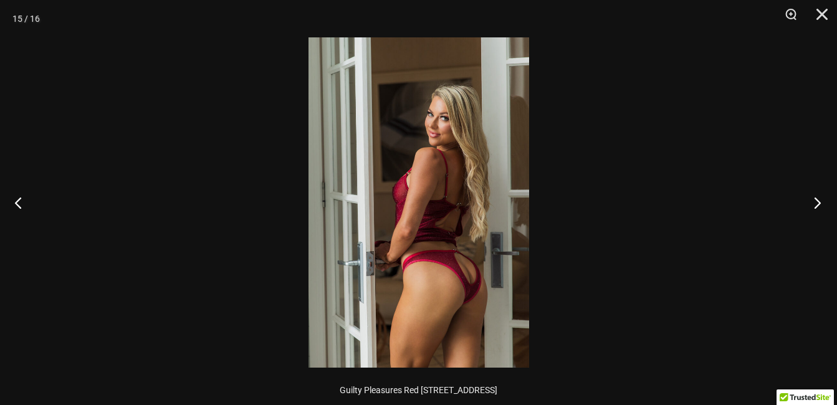
click at [819, 201] on button "Next" at bounding box center [813, 202] width 47 height 62
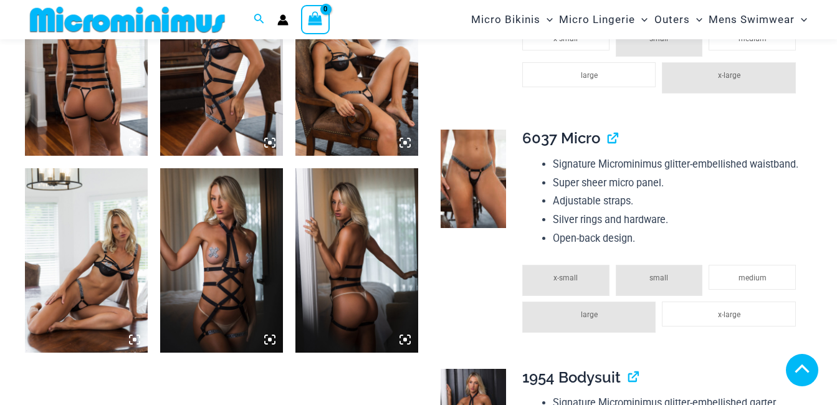
scroll to position [745, 0]
click at [265, 338] on icon at bounding box center [269, 339] width 11 height 11
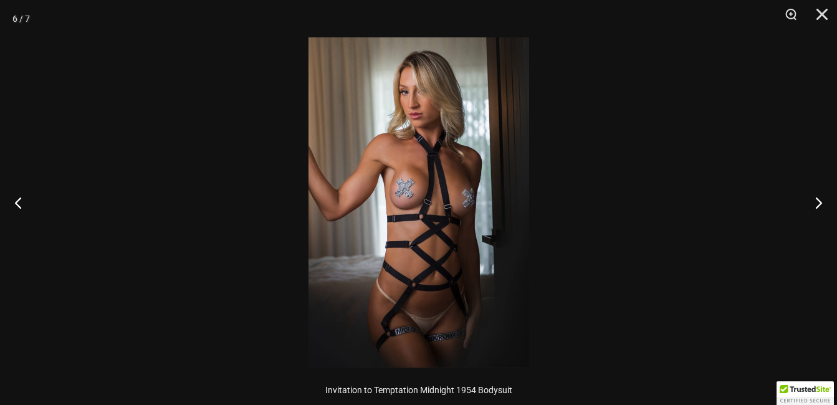
click at [391, 365] on img at bounding box center [418, 202] width 221 height 330
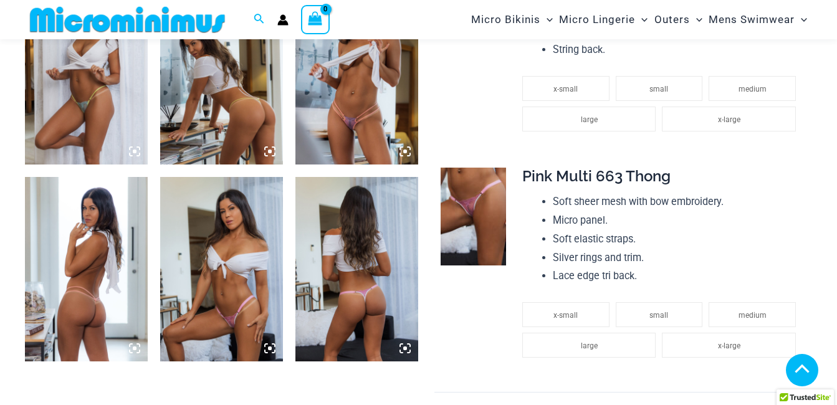
scroll to position [744, 0]
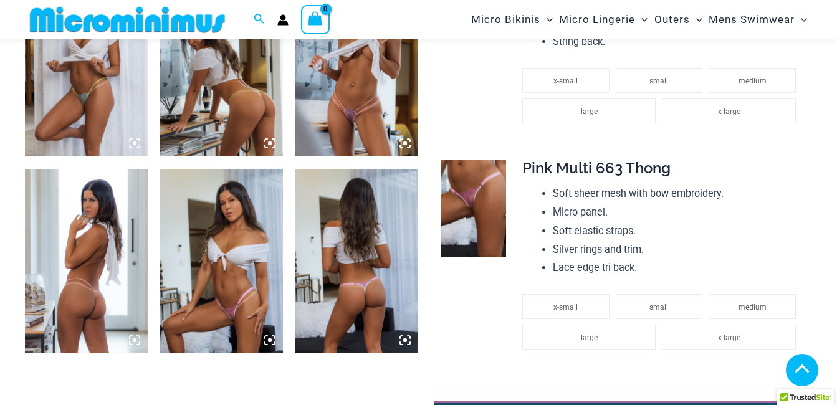
click at [265, 335] on div at bounding box center [221, 261] width 123 height 184
click at [265, 338] on icon at bounding box center [266, 337] width 2 height 2
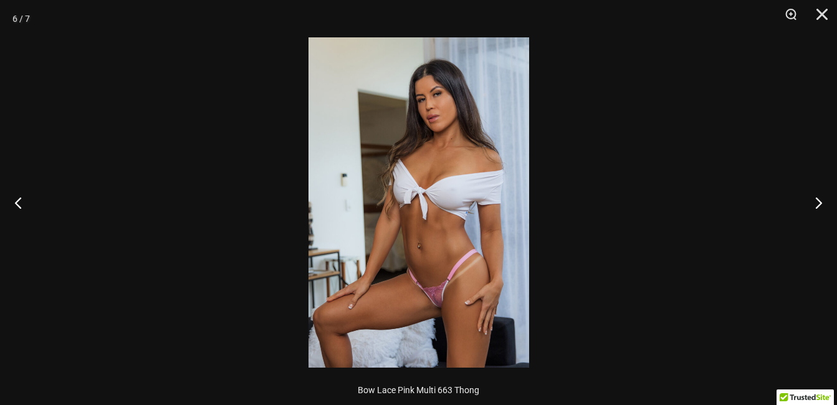
click at [395, 329] on img at bounding box center [418, 202] width 221 height 330
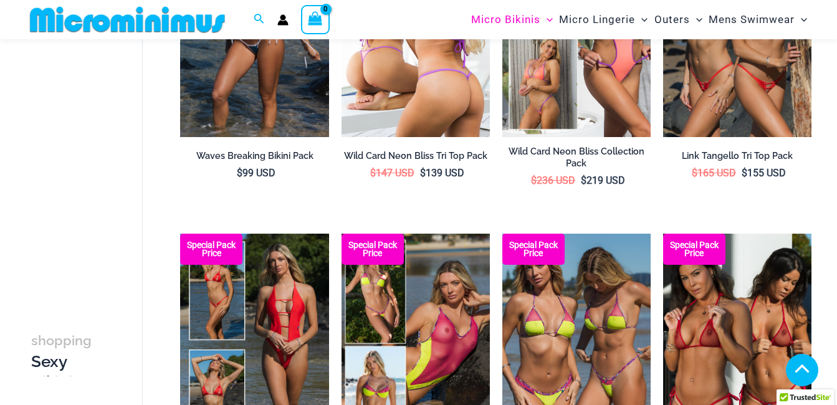
scroll to position [362, 0]
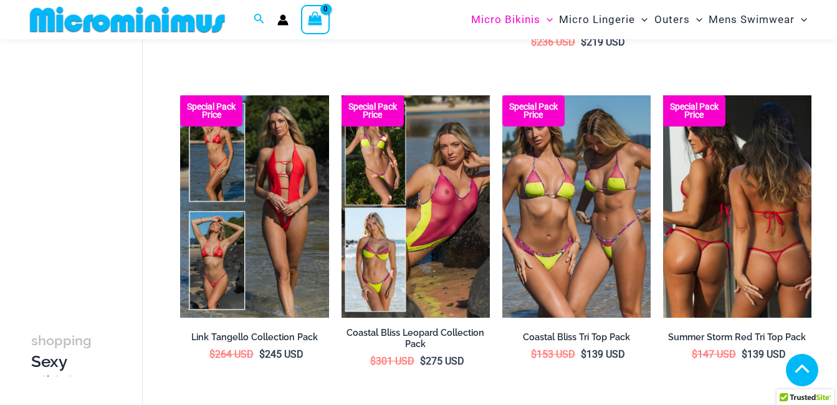
click at [736, 244] on img at bounding box center [737, 206] width 148 height 222
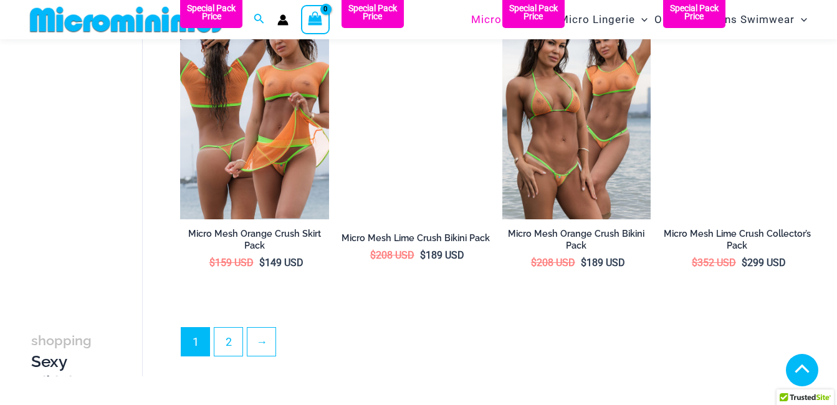
scroll to position [2481, 0]
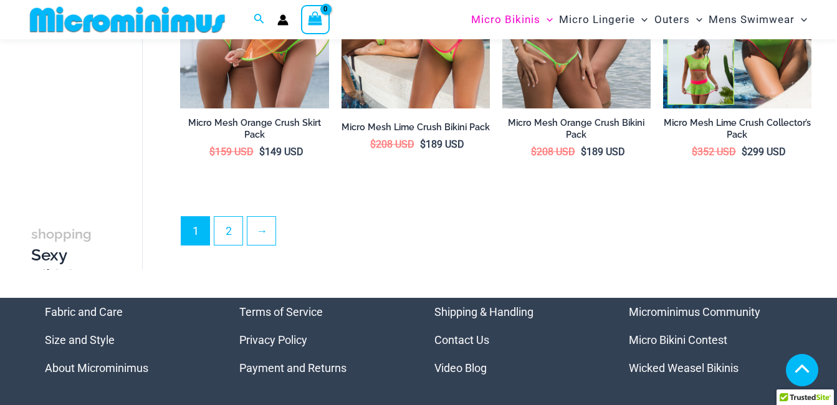
click at [670, 308] on link "Microminimus Community" at bounding box center [694, 311] width 131 height 13
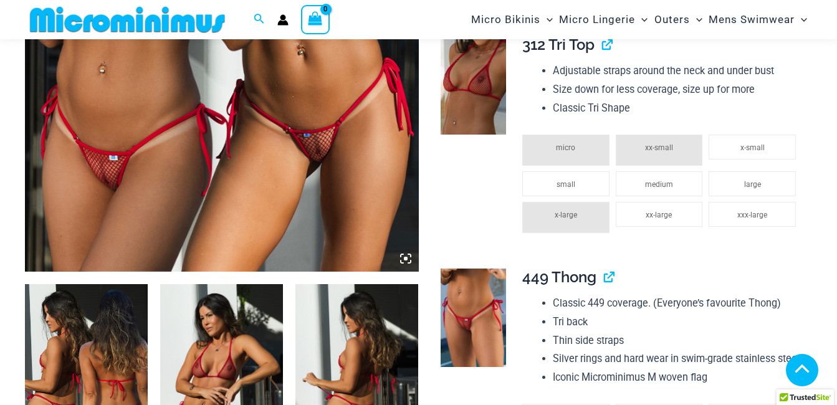
scroll to position [558, 0]
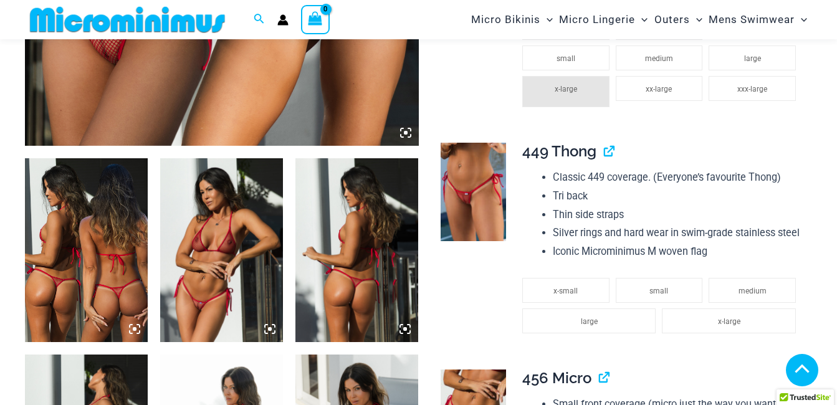
click at [269, 330] on icon at bounding box center [269, 328] width 11 height 11
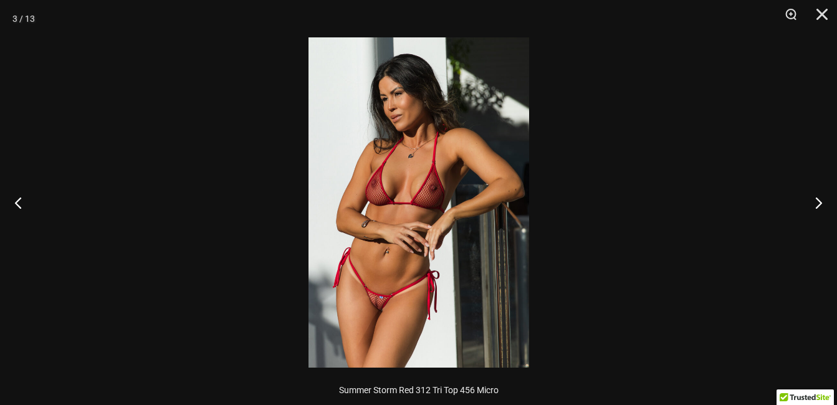
click at [362, 327] on img at bounding box center [418, 202] width 221 height 330
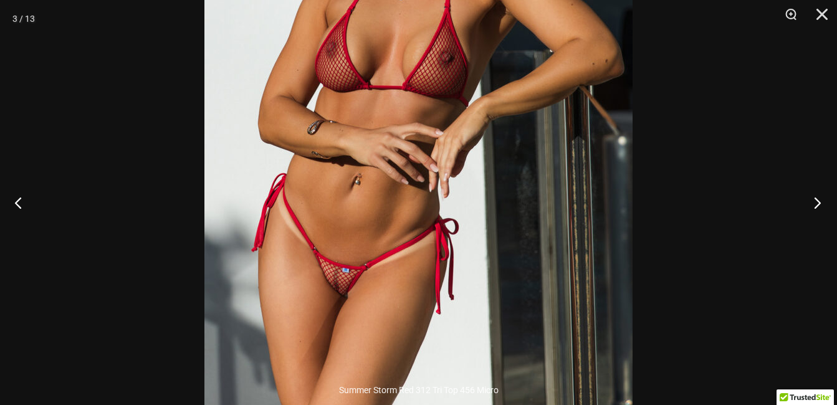
click at [814, 204] on button "Next" at bounding box center [813, 202] width 47 height 62
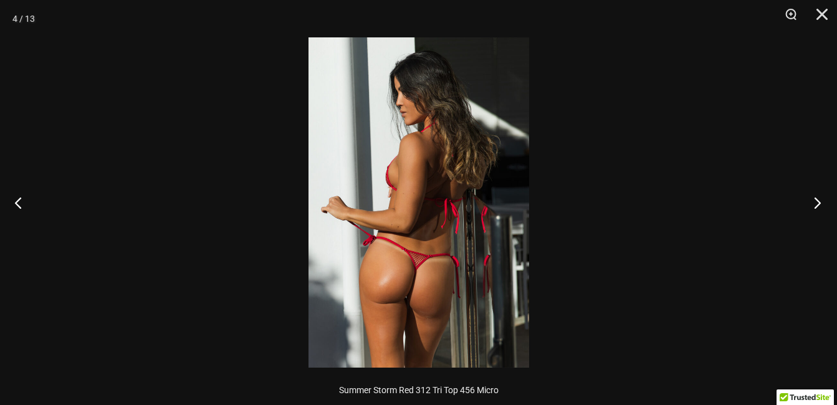
click at [814, 207] on button "Next" at bounding box center [813, 202] width 47 height 62
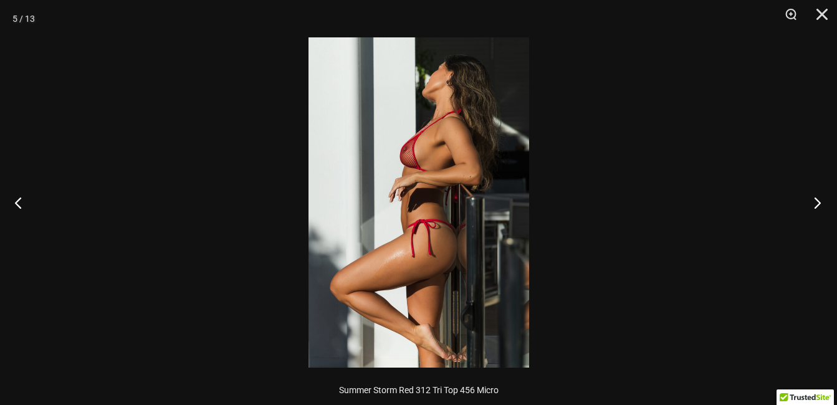
click at [815, 207] on button "Next" at bounding box center [813, 202] width 47 height 62
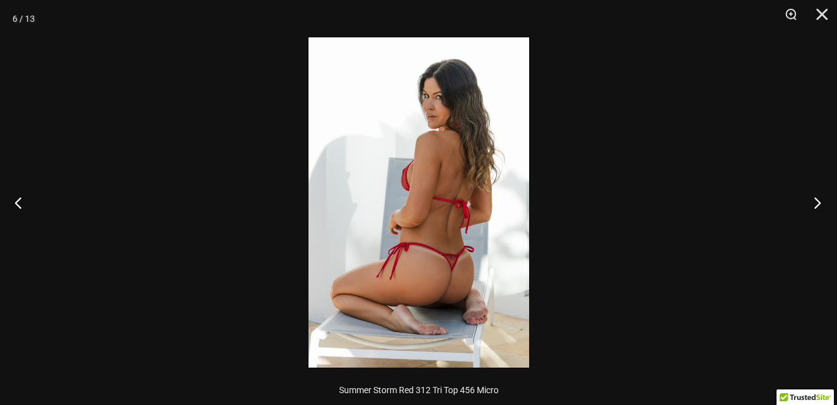
click at [816, 208] on button "Next" at bounding box center [813, 202] width 47 height 62
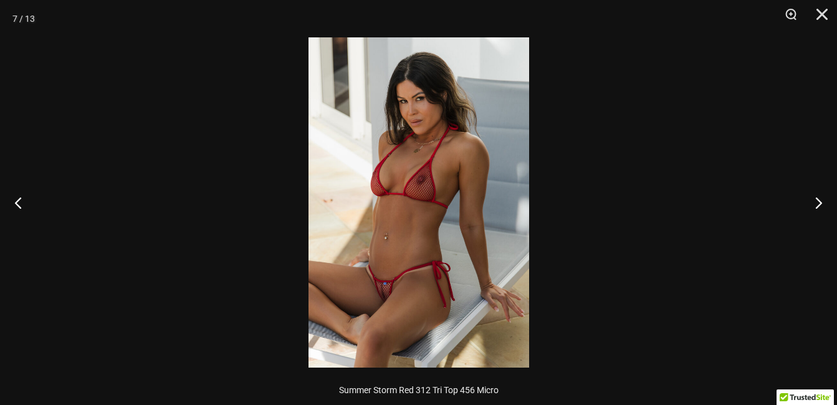
click at [507, 270] on img at bounding box center [418, 202] width 221 height 330
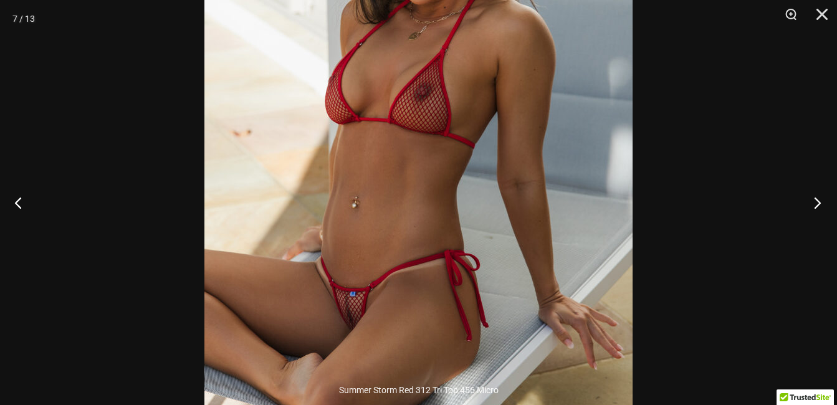
click at [817, 206] on button "Next" at bounding box center [813, 202] width 47 height 62
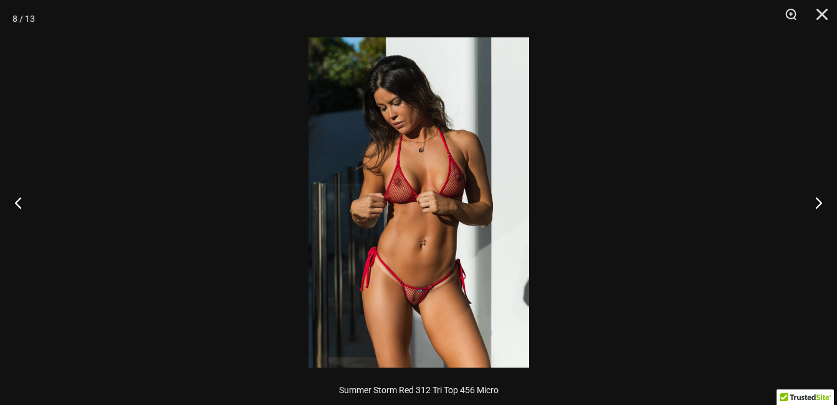
click at [448, 313] on img at bounding box center [418, 202] width 221 height 330
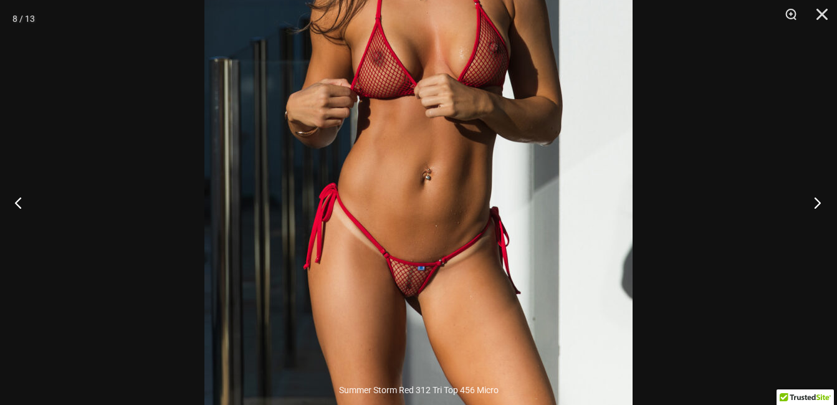
click at [819, 206] on button "Next" at bounding box center [813, 202] width 47 height 62
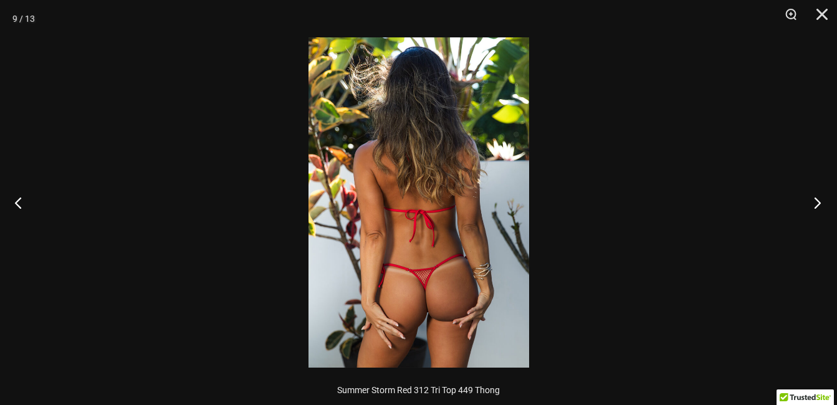
click at [821, 207] on button "Next" at bounding box center [813, 202] width 47 height 62
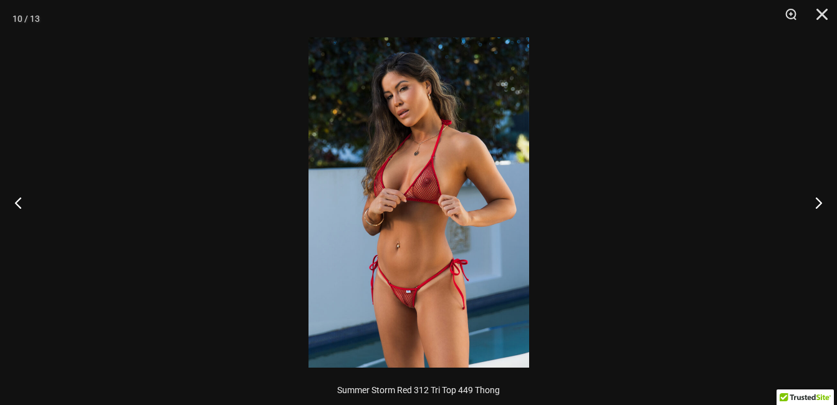
click at [423, 264] on img at bounding box center [418, 202] width 221 height 330
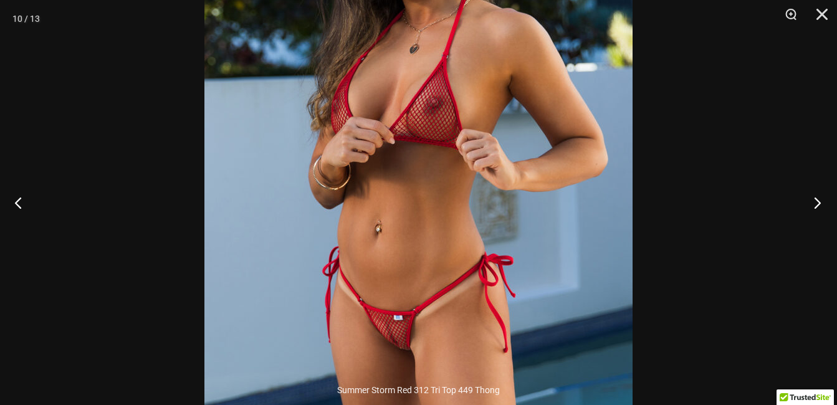
click at [823, 205] on button "Next" at bounding box center [813, 202] width 47 height 62
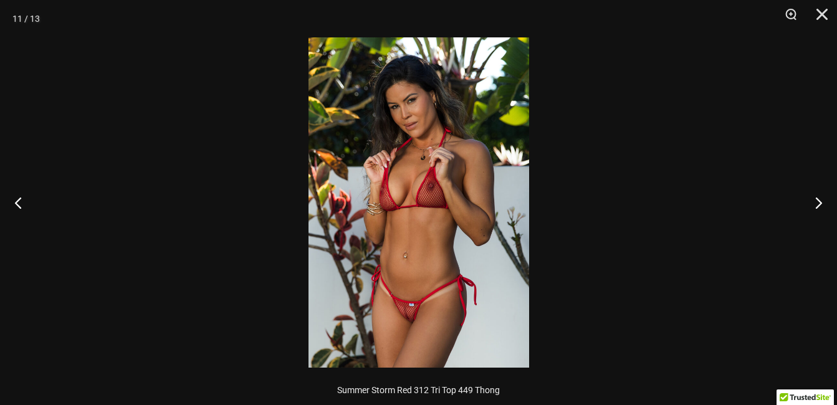
click at [462, 267] on img at bounding box center [418, 202] width 221 height 330
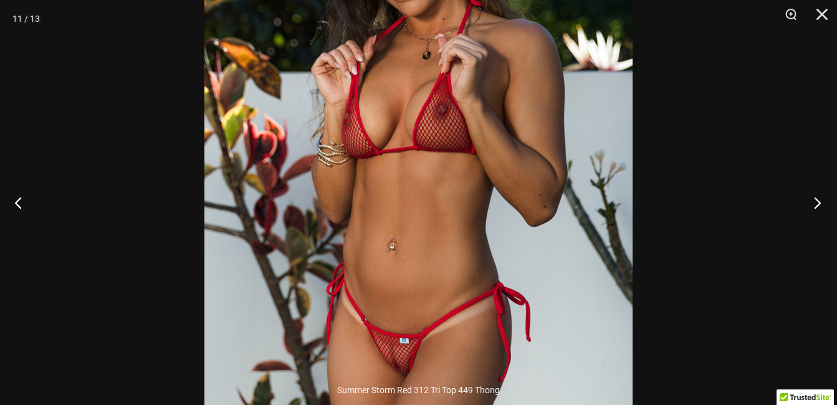
click at [815, 193] on button "Next" at bounding box center [813, 202] width 47 height 62
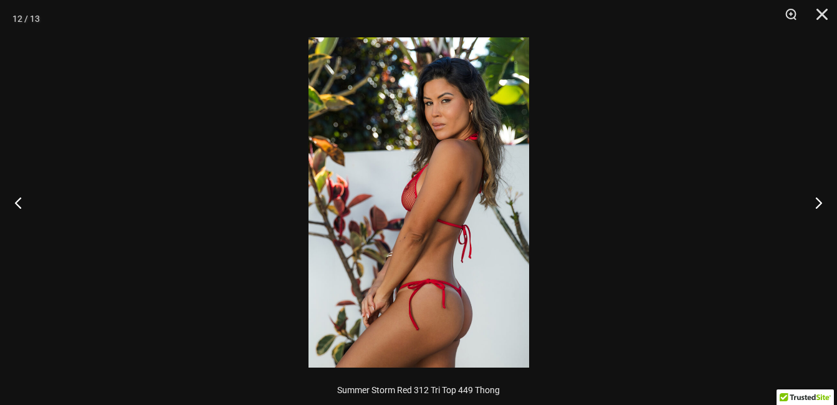
click at [468, 239] on img at bounding box center [418, 202] width 221 height 330
